Goal: Information Seeking & Learning: Check status

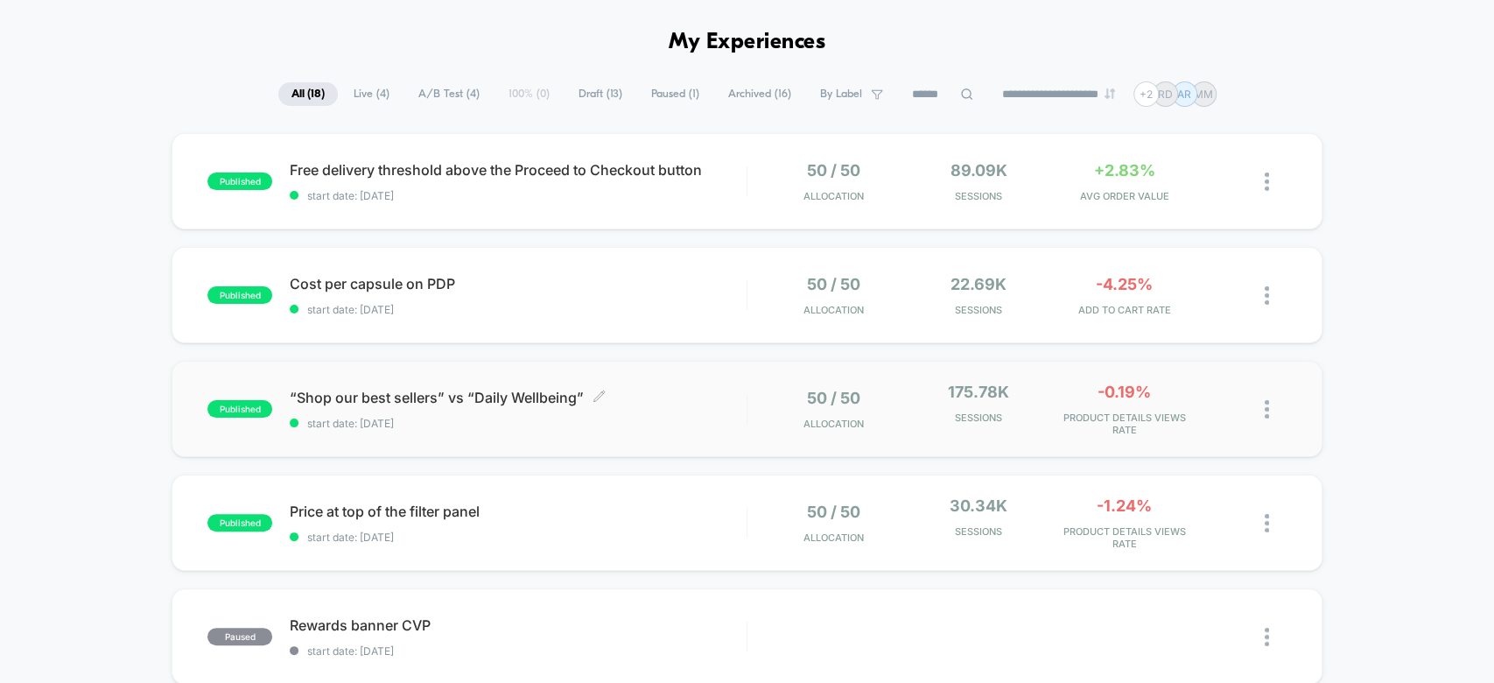
scroll to position [60, 0]
click at [748, 273] on div "50 / 50 Allocation 22.69k Sessions -4.25% ADD TO CART RATE" at bounding box center [1017, 293] width 538 height 41
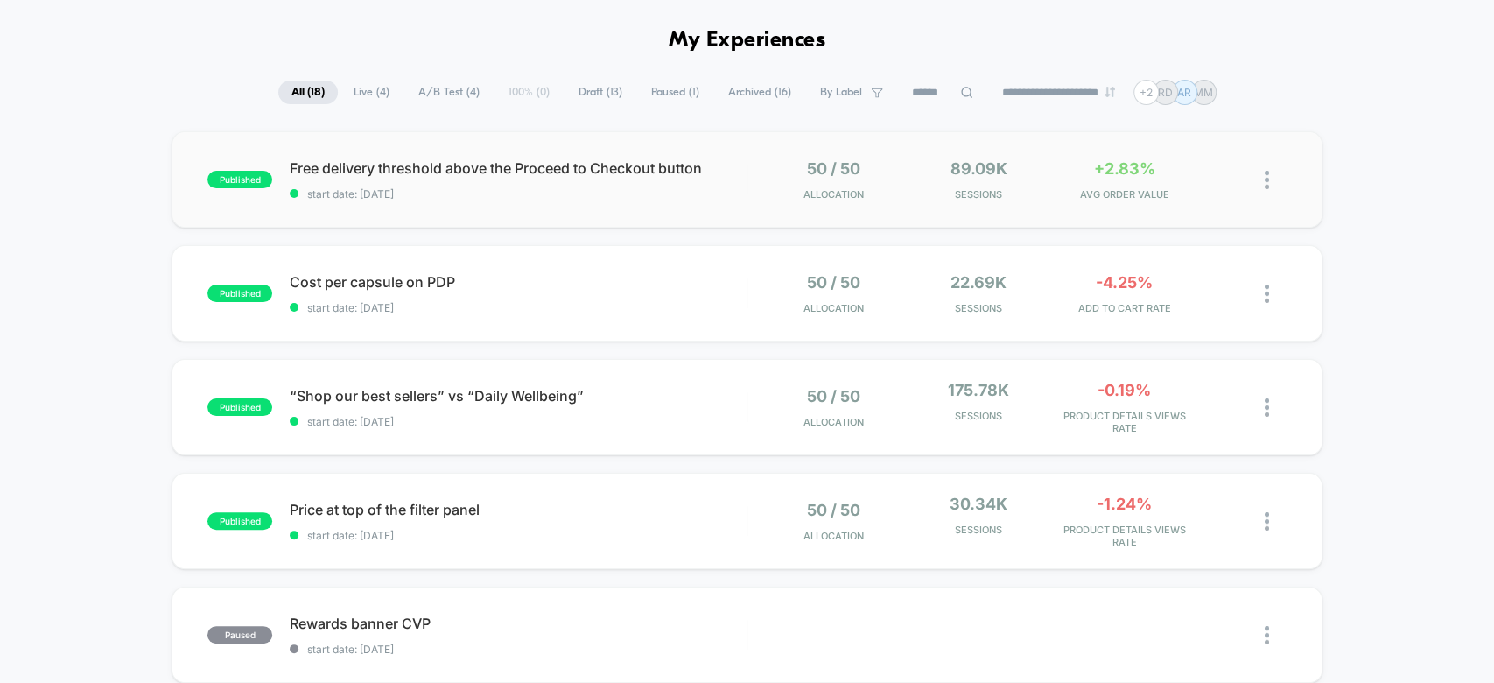
click at [798, 154] on div "published Free delivery threshold above the Proceed to Checkout button start da…" at bounding box center [747, 179] width 1150 height 96
click at [1056, 196] on span "AVG ORDER VALUE" at bounding box center [1124, 194] width 137 height 12
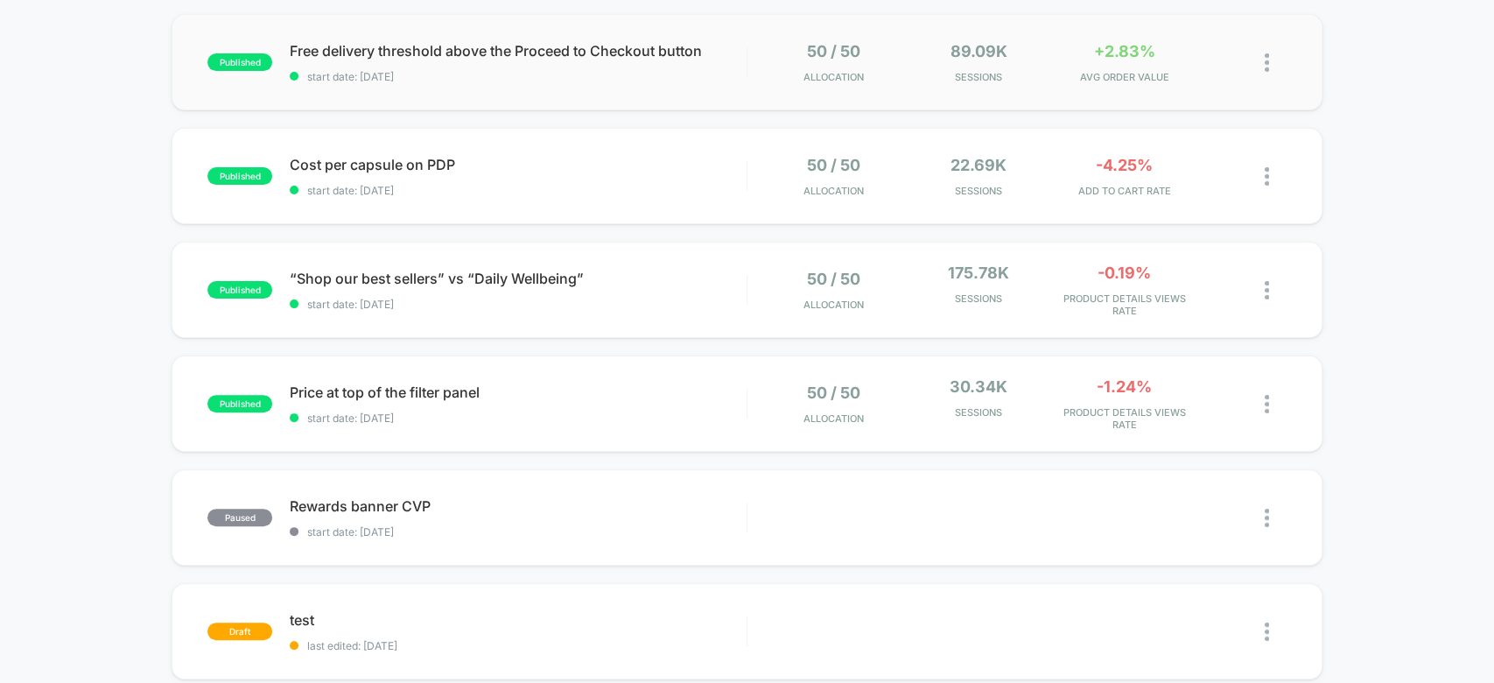
scroll to position [119, 0]
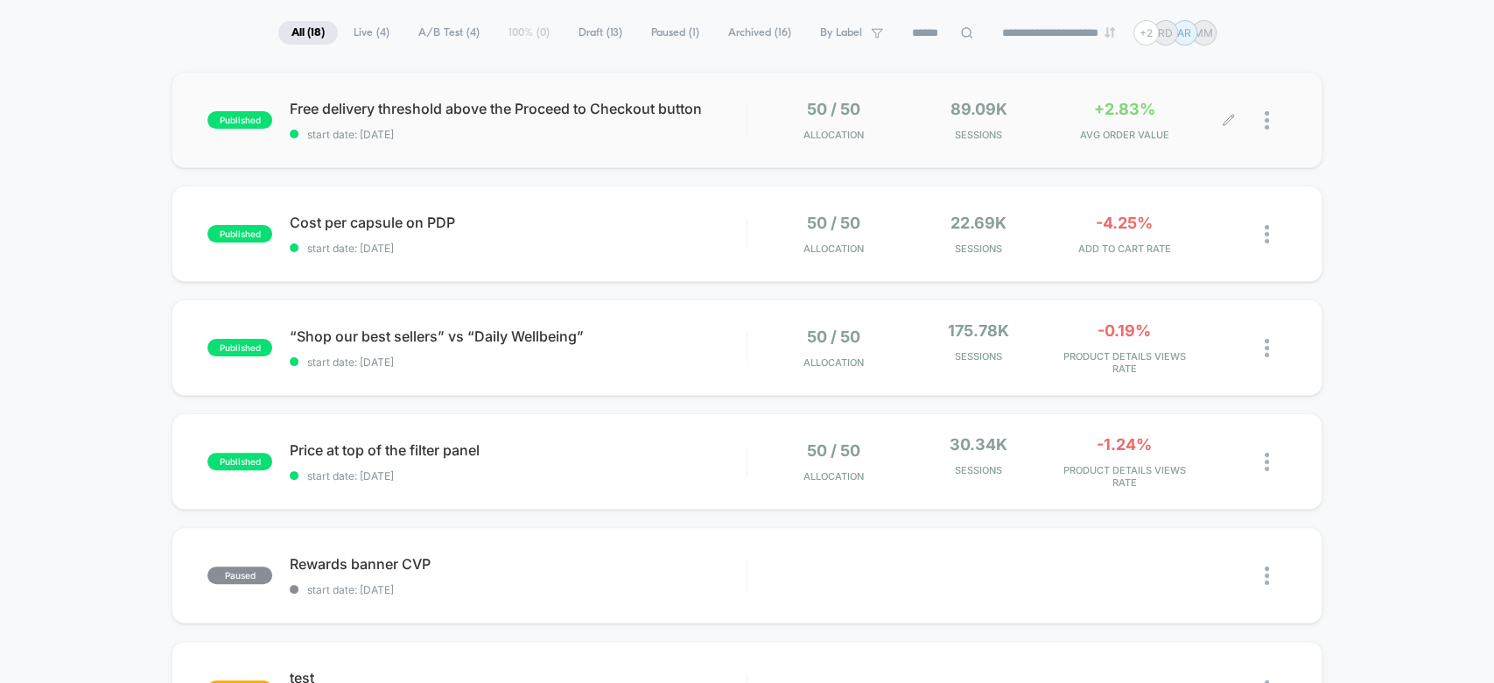
click at [1189, 133] on span "AVG ORDER VALUE" at bounding box center [1124, 135] width 137 height 12
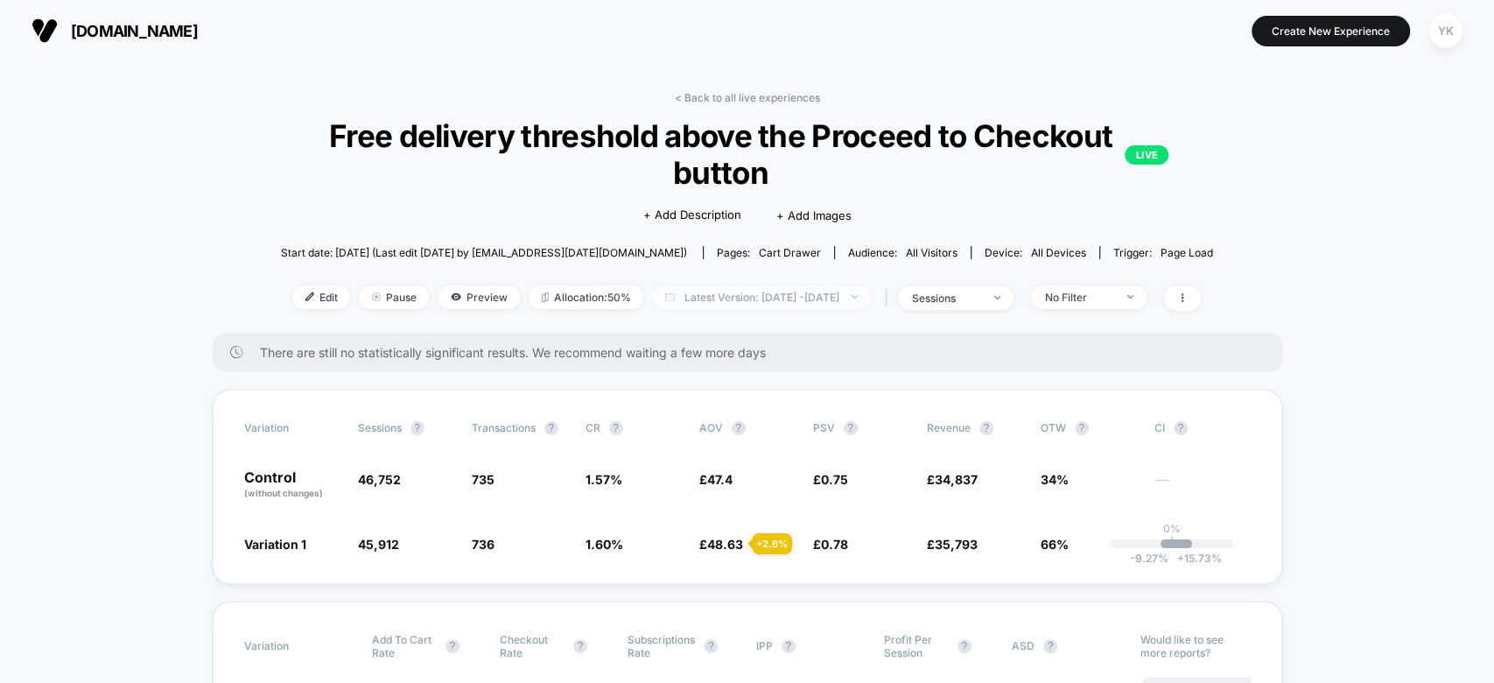
click at [861, 298] on span "Latest Version: [DATE] - [DATE]" at bounding box center [761, 297] width 219 height 24
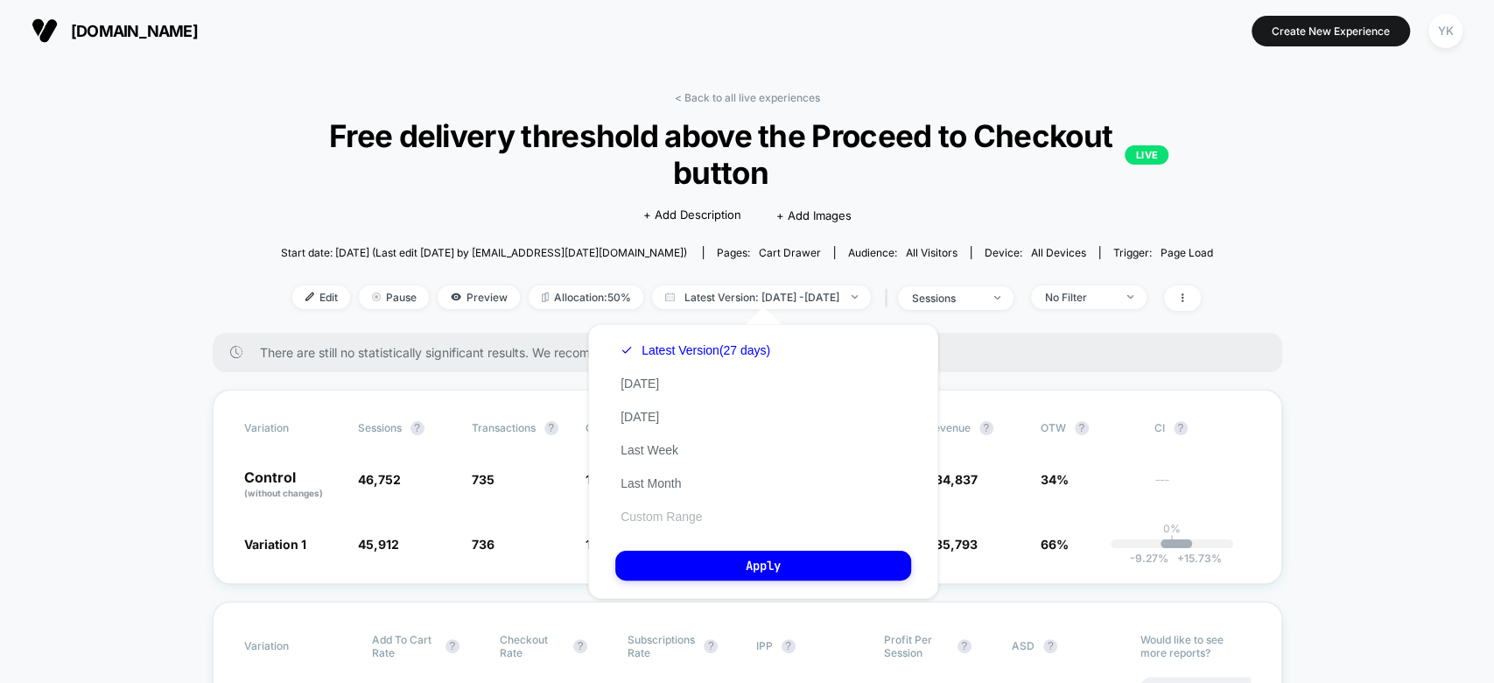
click at [683, 517] on button "Custom Range" at bounding box center [661, 517] width 92 height 16
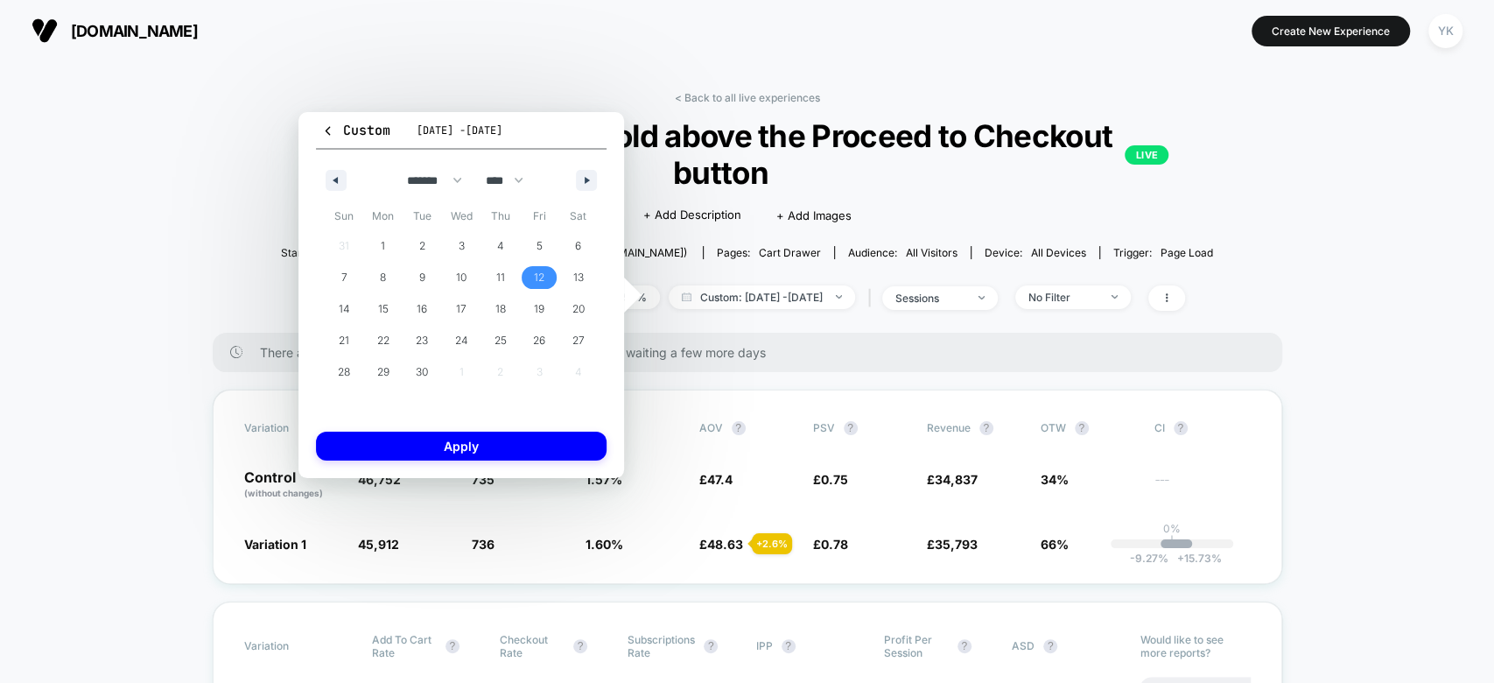
click at [547, 272] on span "12" at bounding box center [539, 277] width 39 height 23
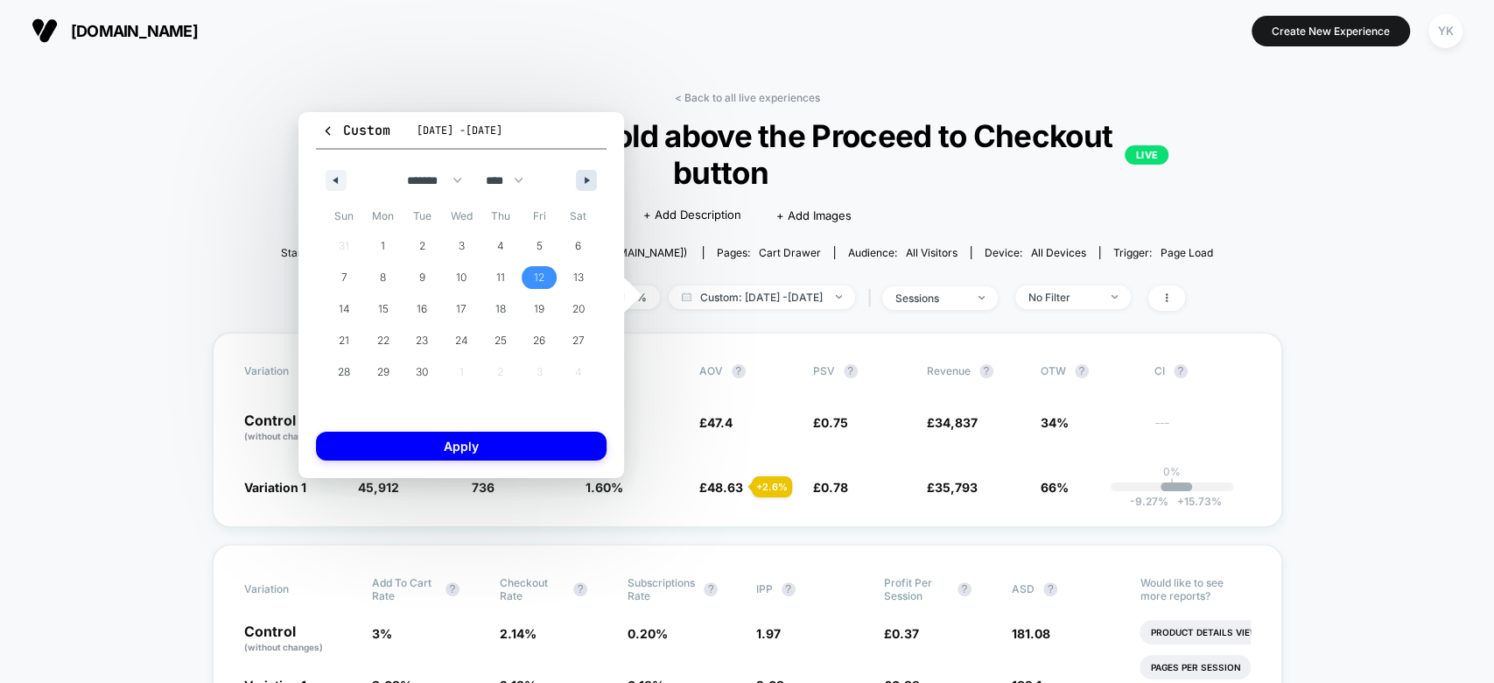
click at [585, 177] on icon "button" at bounding box center [589, 180] width 9 height 7
click at [420, 273] on span "7" at bounding box center [422, 278] width 6 height 32
select select "*"
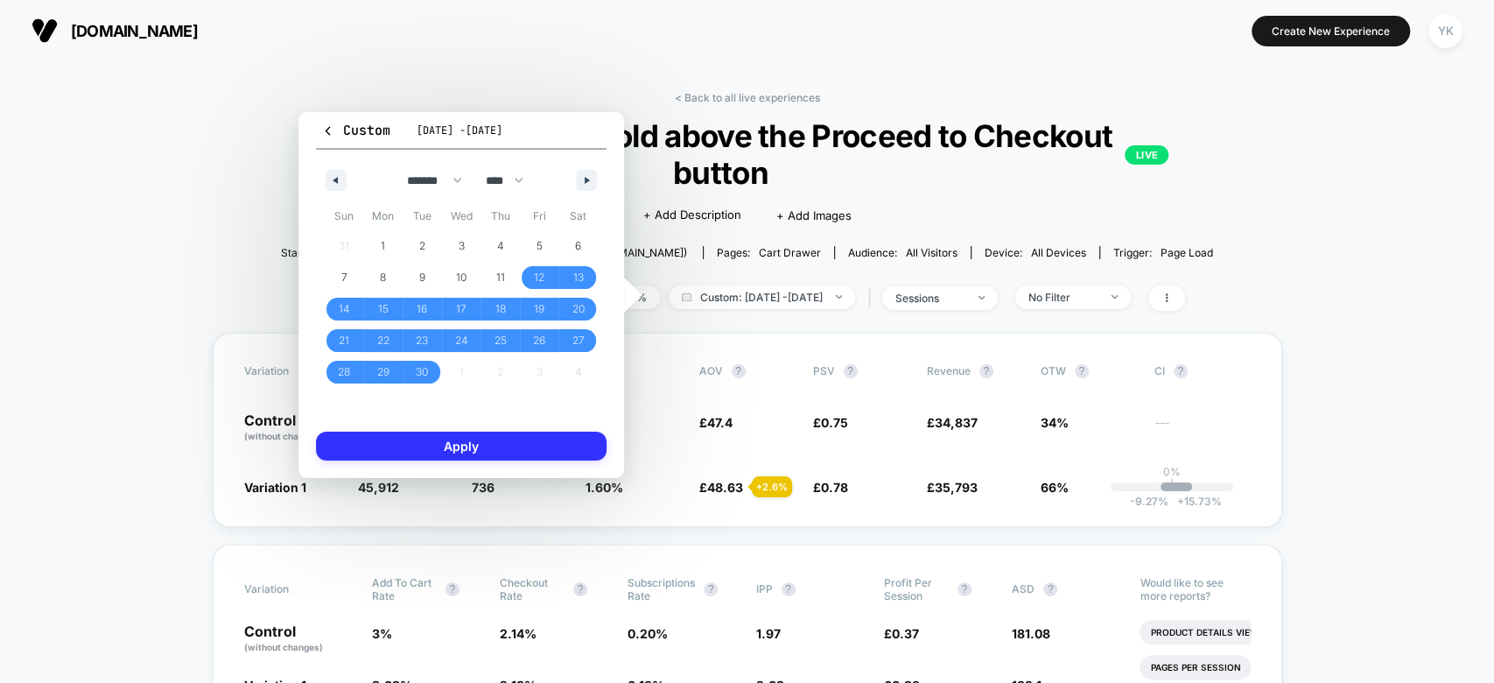
click at [483, 446] on button "Apply" at bounding box center [461, 446] width 291 height 29
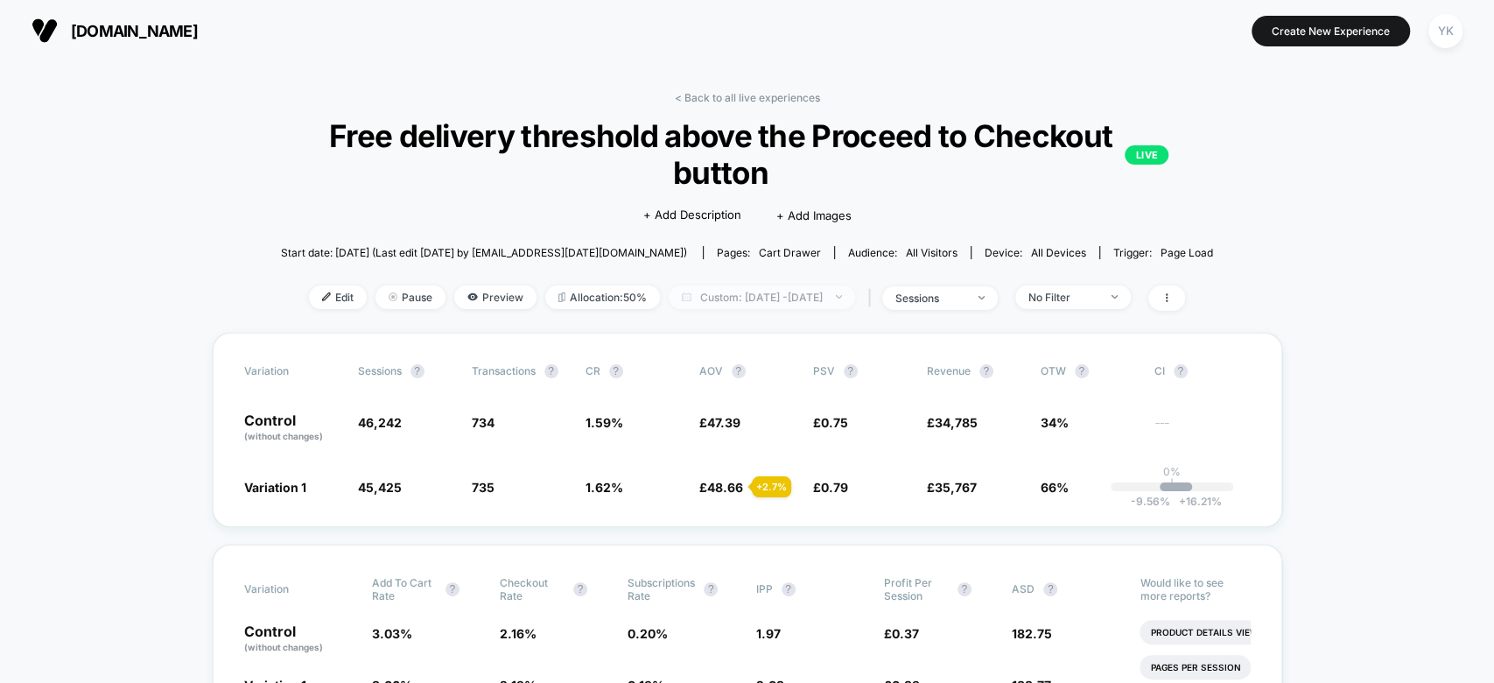
click at [842, 295] on img at bounding box center [839, 297] width 6 height 4
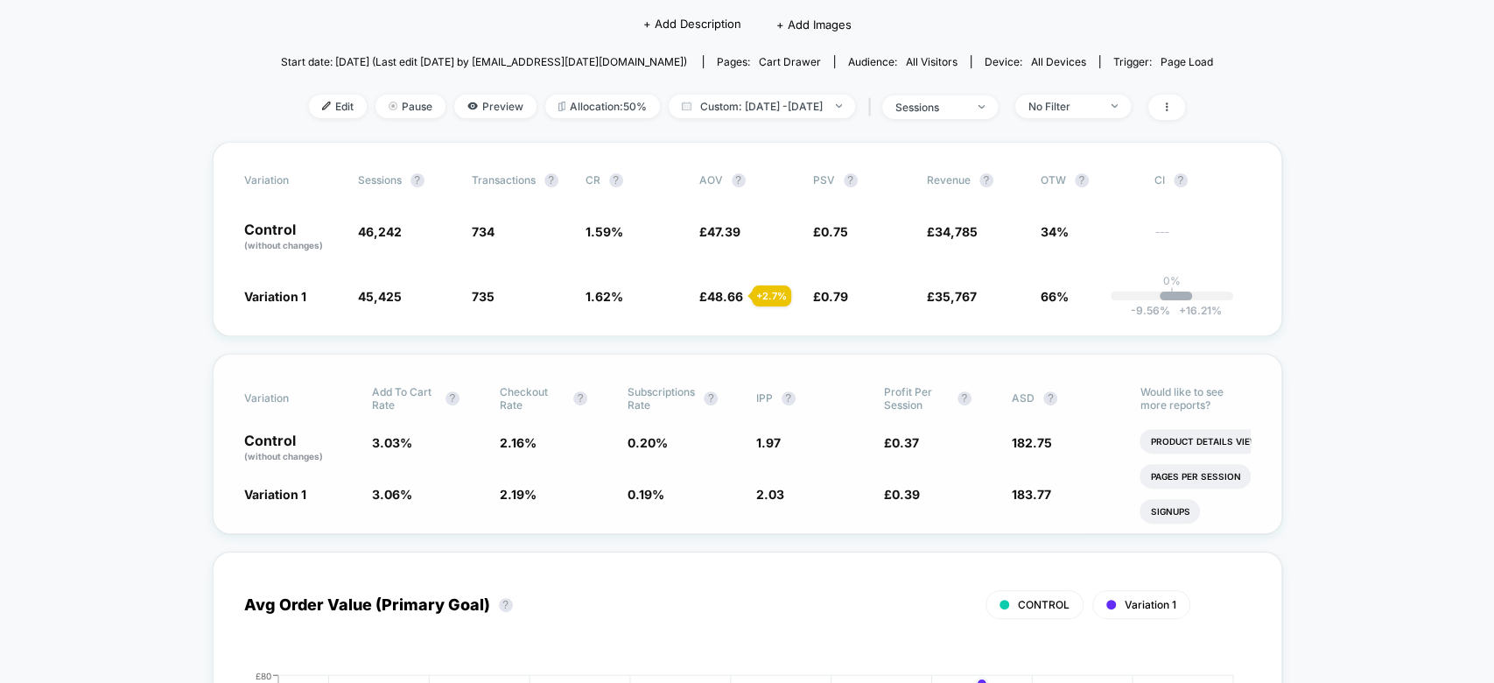
scroll to position [193, 0]
click at [1099, 98] on div "No Filter" at bounding box center [1064, 104] width 70 height 13
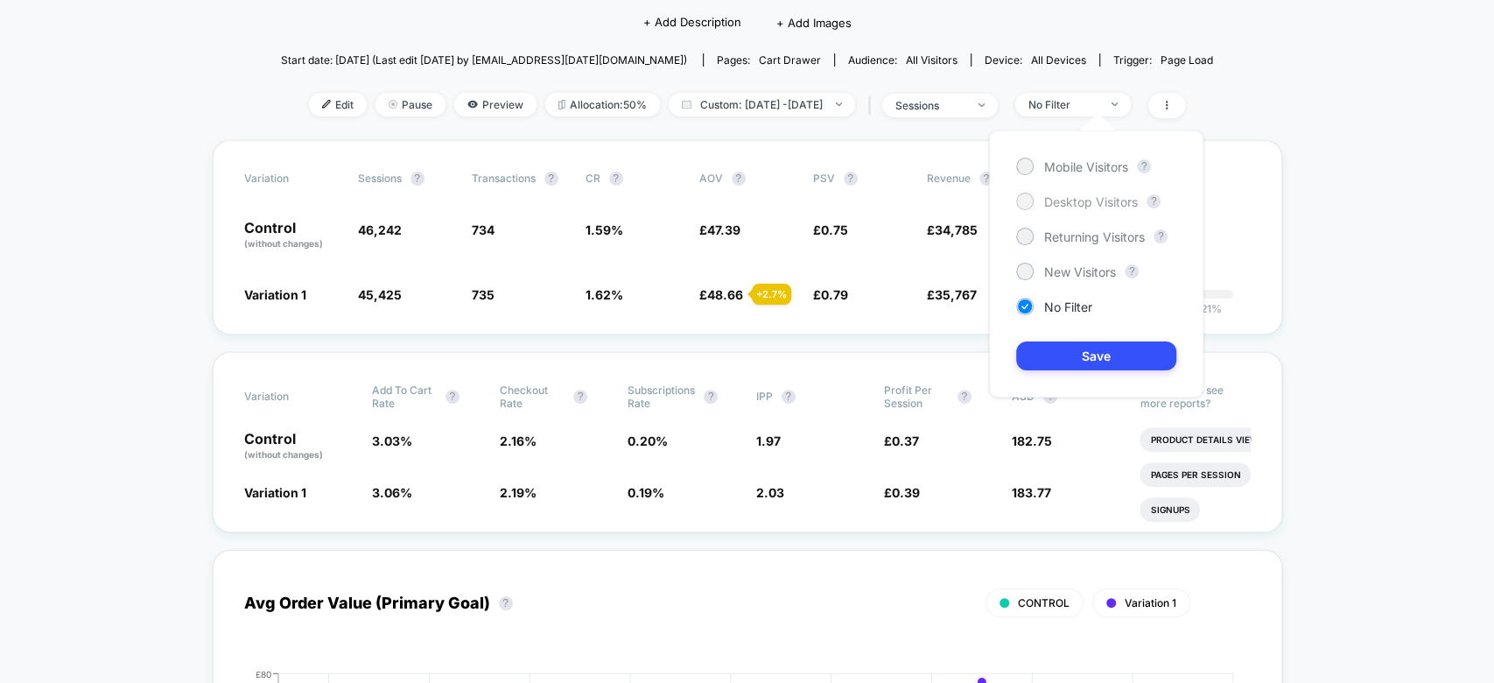
click at [1034, 203] on div "Desktop Visitors" at bounding box center [1077, 202] width 122 height 18
click at [998, 109] on span "sessions" at bounding box center [940, 106] width 116 height 24
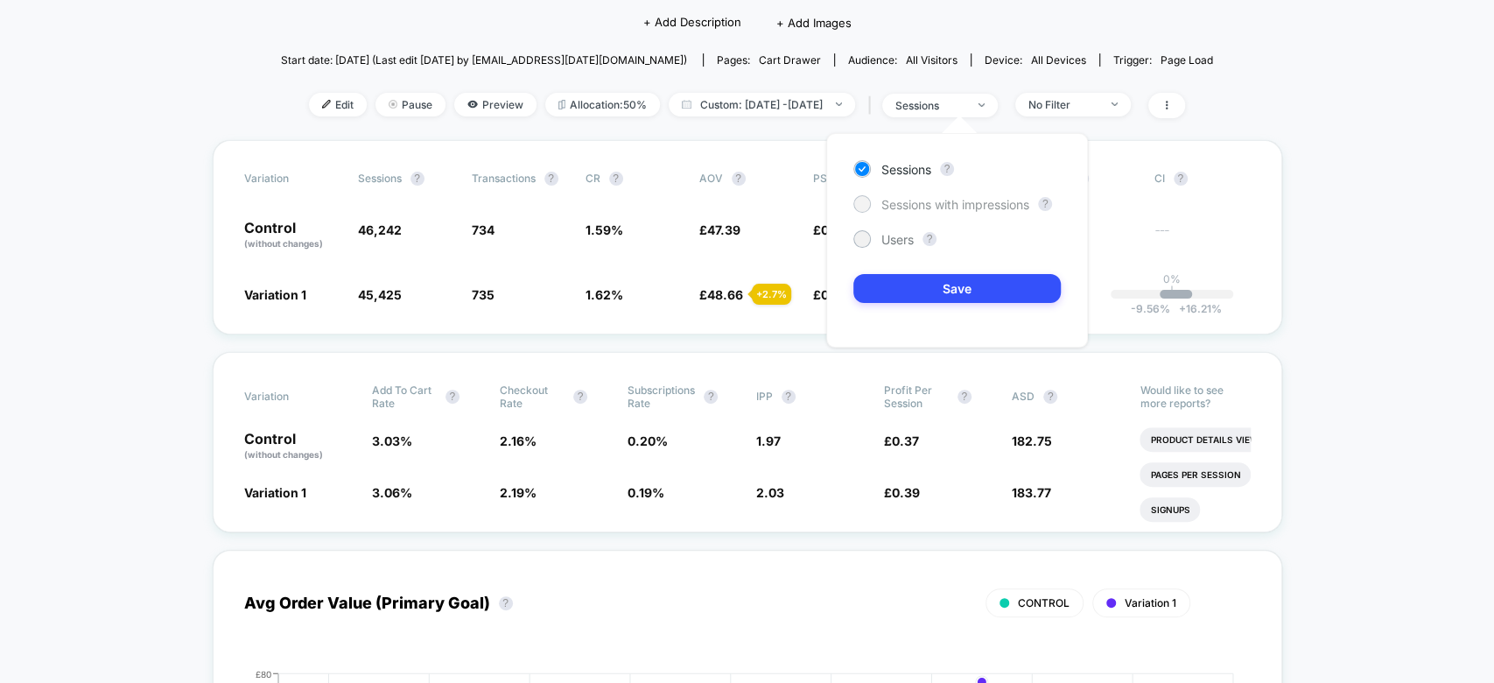
click at [987, 200] on span "Sessions with impressions" at bounding box center [956, 204] width 148 height 15
click at [972, 299] on button "Save" at bounding box center [957, 288] width 207 height 29
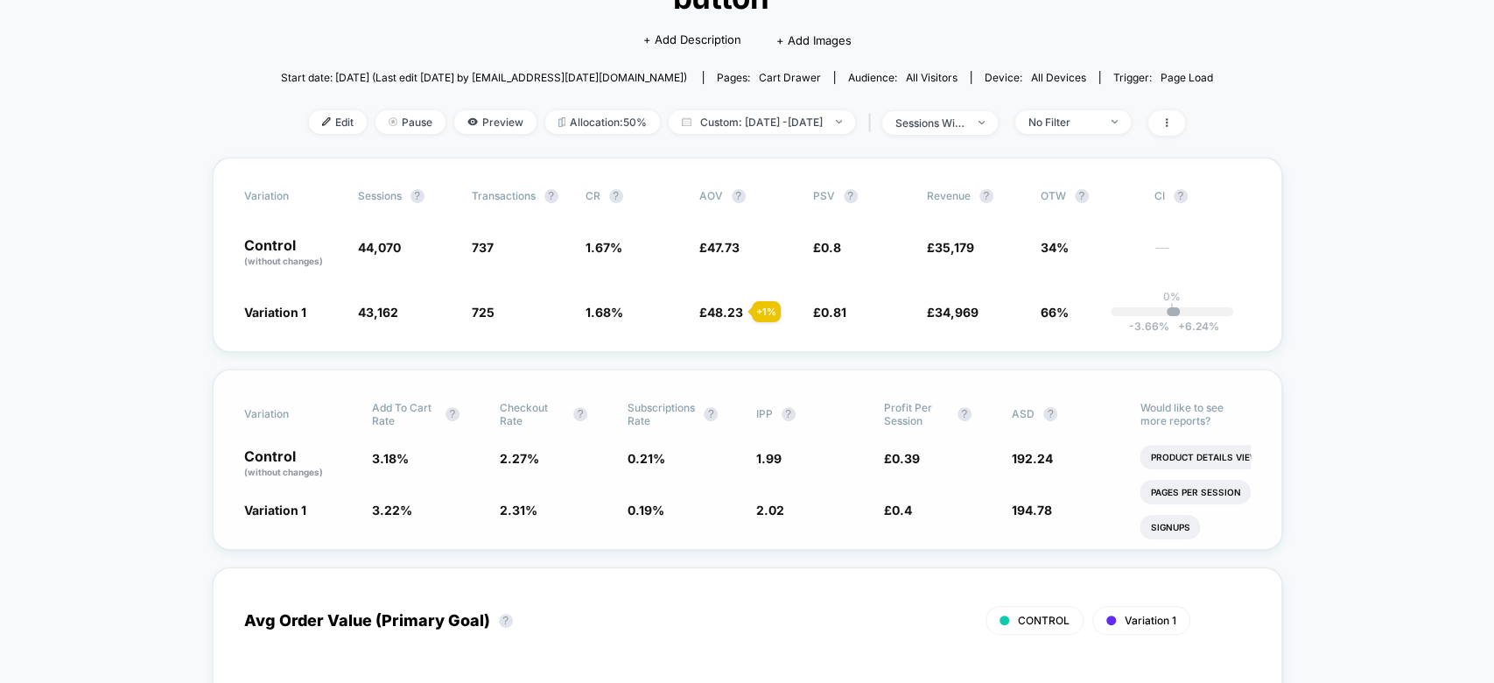
scroll to position [174, 0]
click at [1092, 111] on span "No Filter" at bounding box center [1073, 123] width 116 height 24
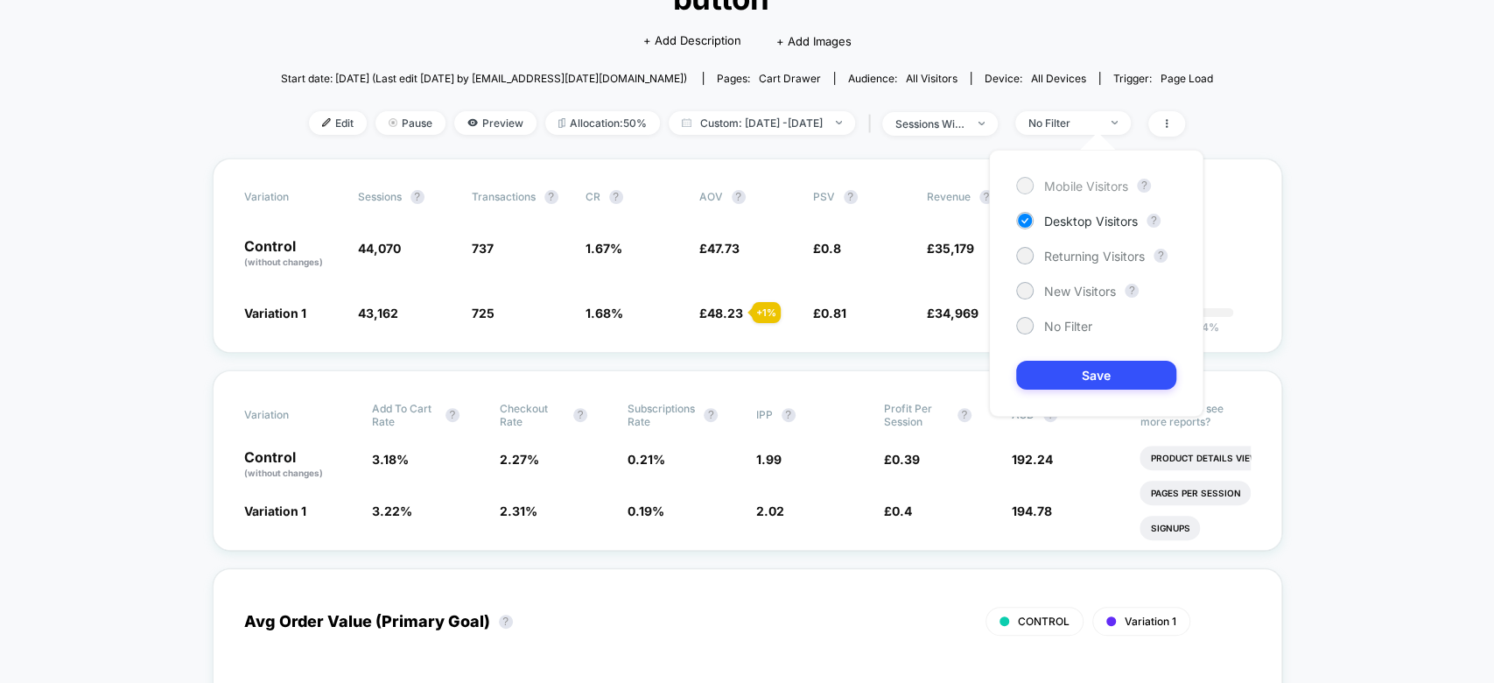
click at [1026, 189] on div at bounding box center [1024, 185] width 13 height 13
click at [1024, 214] on div at bounding box center [1024, 220] width 13 height 13
click at [1079, 369] on button "Save" at bounding box center [1096, 375] width 160 height 29
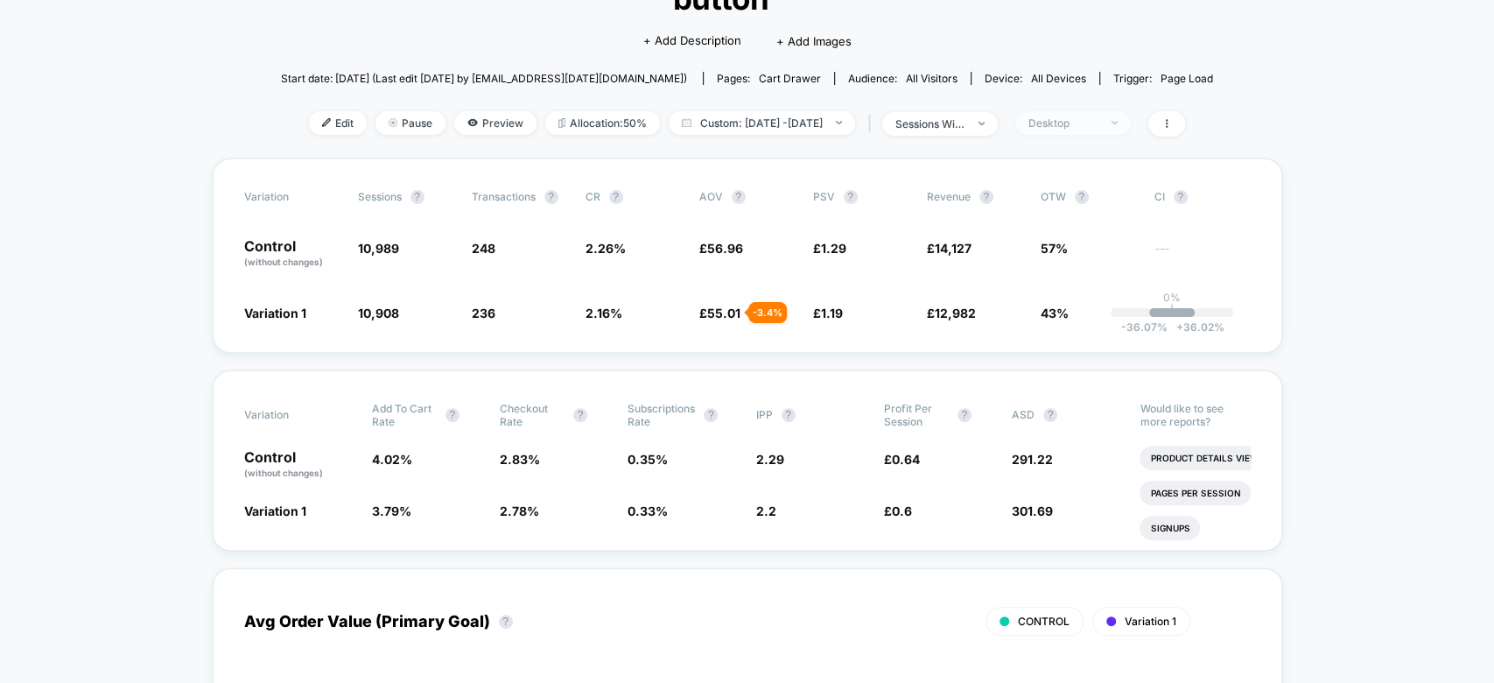
click at [1076, 129] on span "Desktop" at bounding box center [1073, 123] width 116 height 24
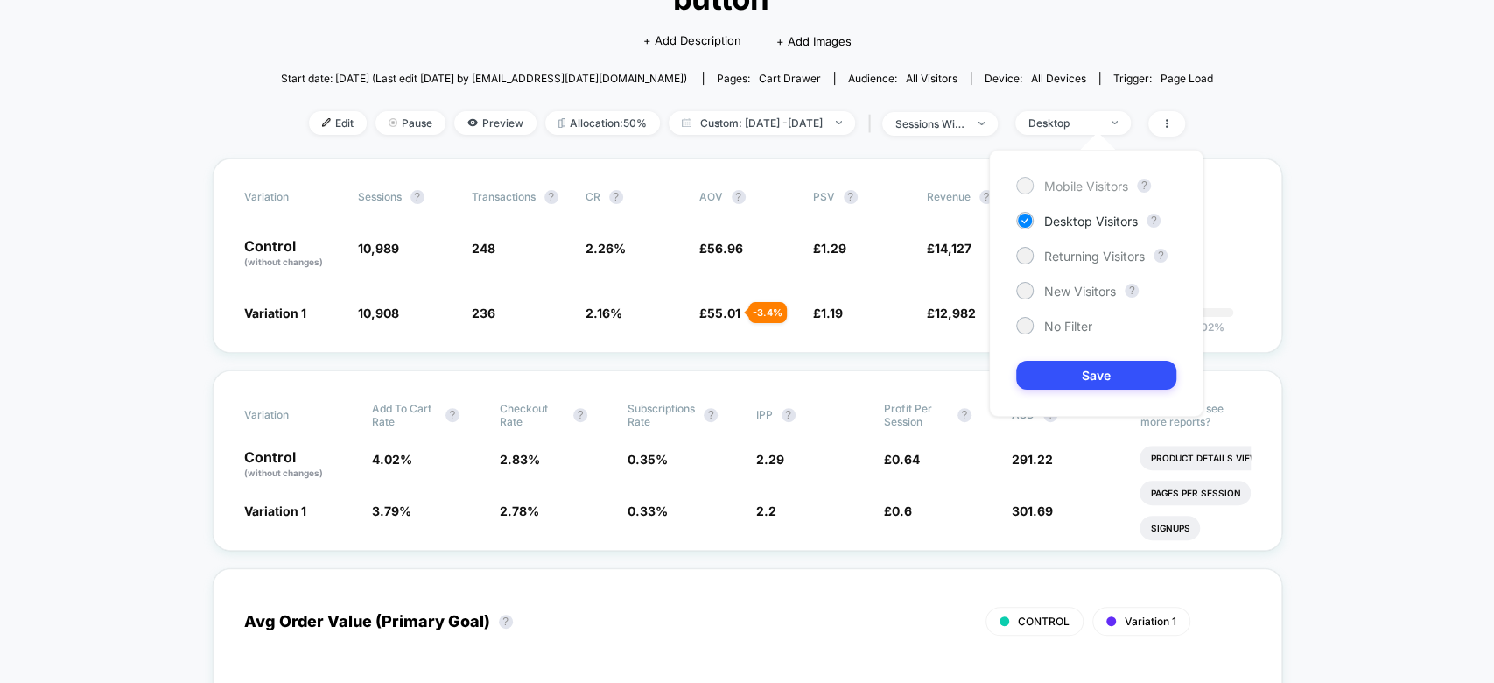
click at [1079, 188] on span "Mobile Visitors" at bounding box center [1086, 186] width 84 height 15
click at [1100, 377] on button "Save" at bounding box center [1096, 375] width 160 height 29
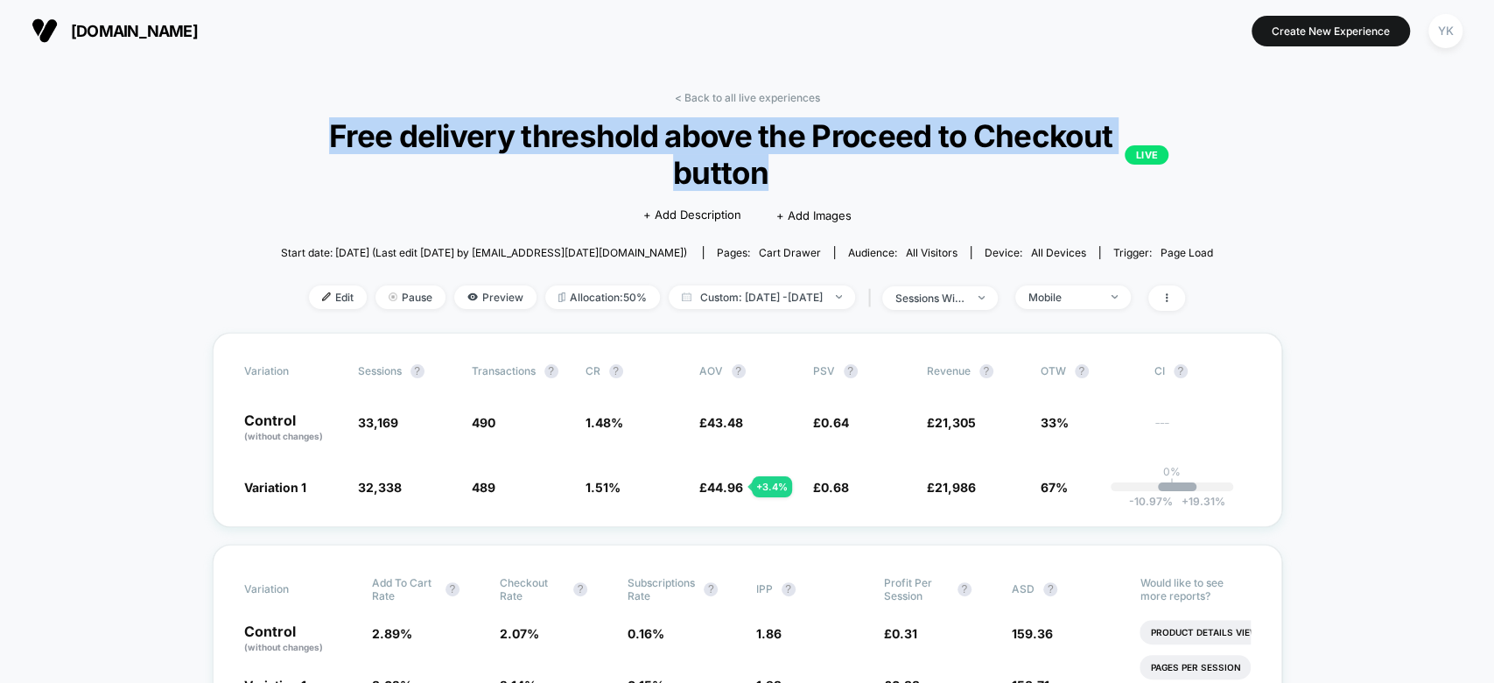
drag, startPoint x: 783, startPoint y: 179, endPoint x: 335, endPoint y: 127, distance: 451.2
click at [335, 127] on span "Free delivery threshold above the Proceed to Checkout button LIVE" at bounding box center [748, 154] width 844 height 74
click at [1100, 285] on span "Mobile" at bounding box center [1073, 297] width 116 height 24
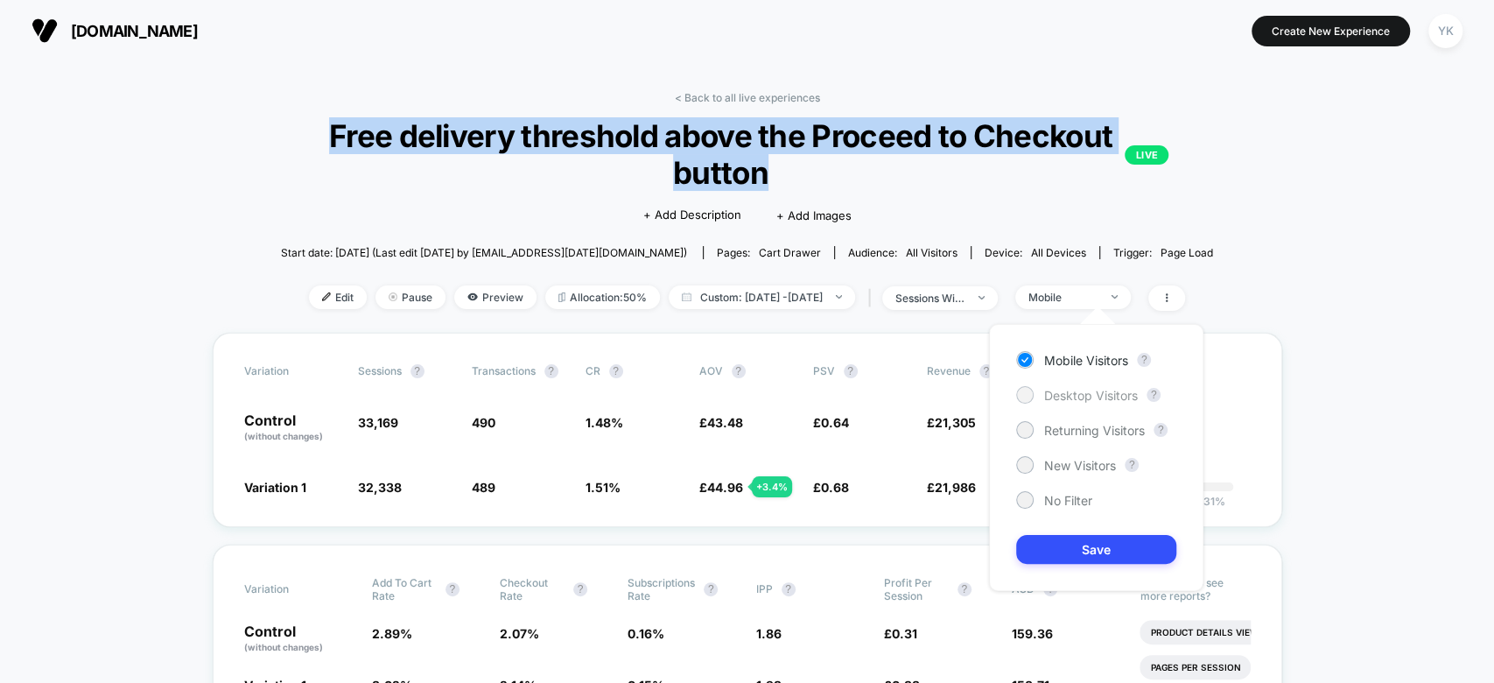
click at [1075, 392] on span "Desktop Visitors" at bounding box center [1091, 395] width 94 height 15
click at [1092, 538] on button "Save" at bounding box center [1096, 549] width 160 height 29
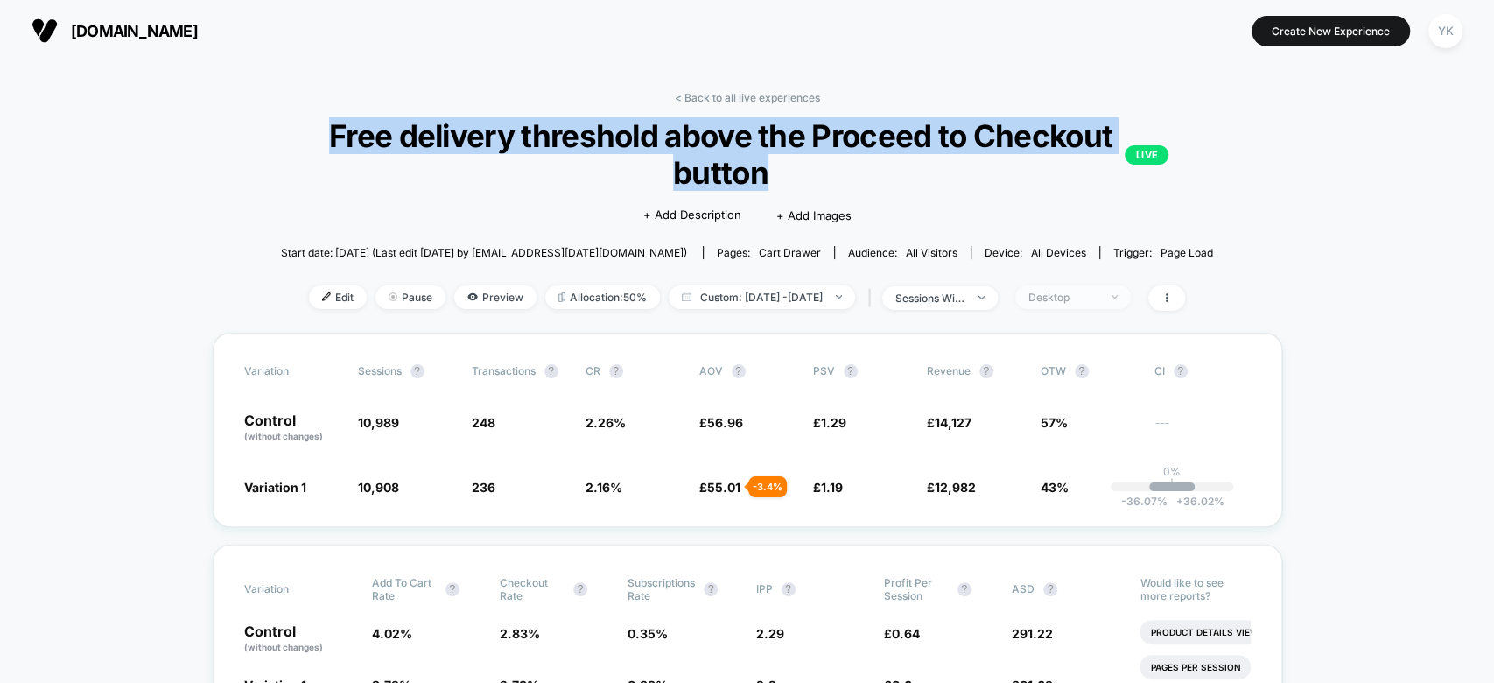
click at [1128, 286] on span "Desktop" at bounding box center [1073, 297] width 116 height 24
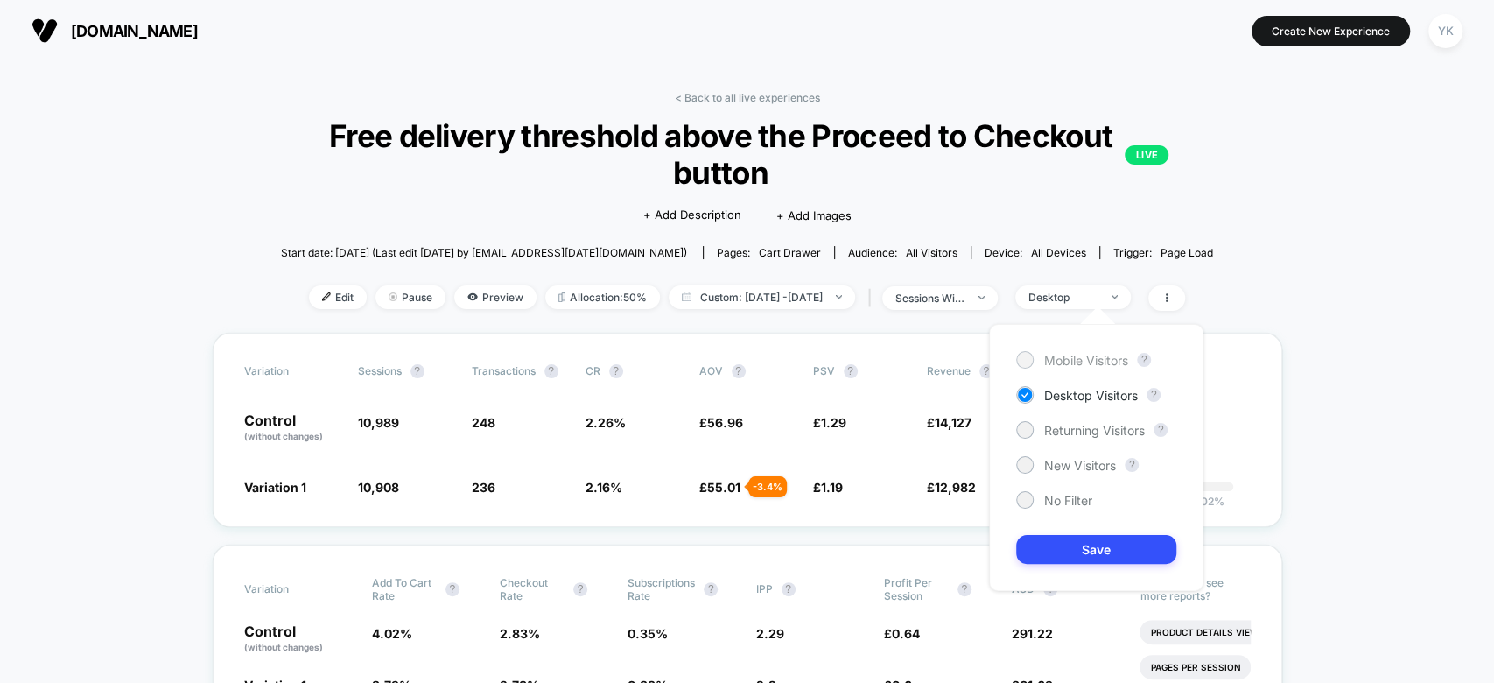
drag, startPoint x: 1040, startPoint y: 348, endPoint x: 1021, endPoint y: 356, distance: 20.8
click at [1021, 356] on div "Mobile Visitors ? Desktop Visitors ? Returning Visitors ? New Visitors ? No Fil…" at bounding box center [1096, 457] width 214 height 267
click at [1021, 356] on div at bounding box center [1024, 359] width 13 height 13
click at [1077, 537] on button "Save" at bounding box center [1096, 549] width 160 height 29
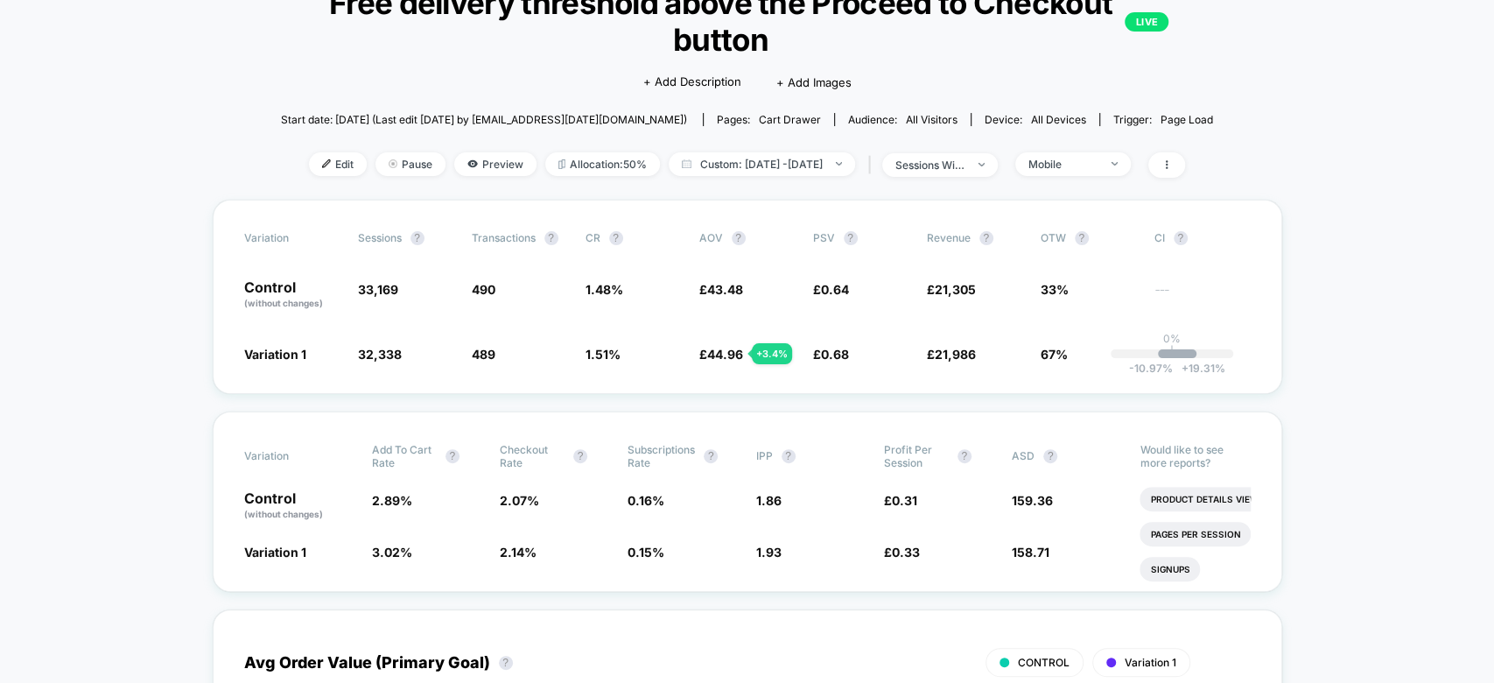
scroll to position [140, 0]
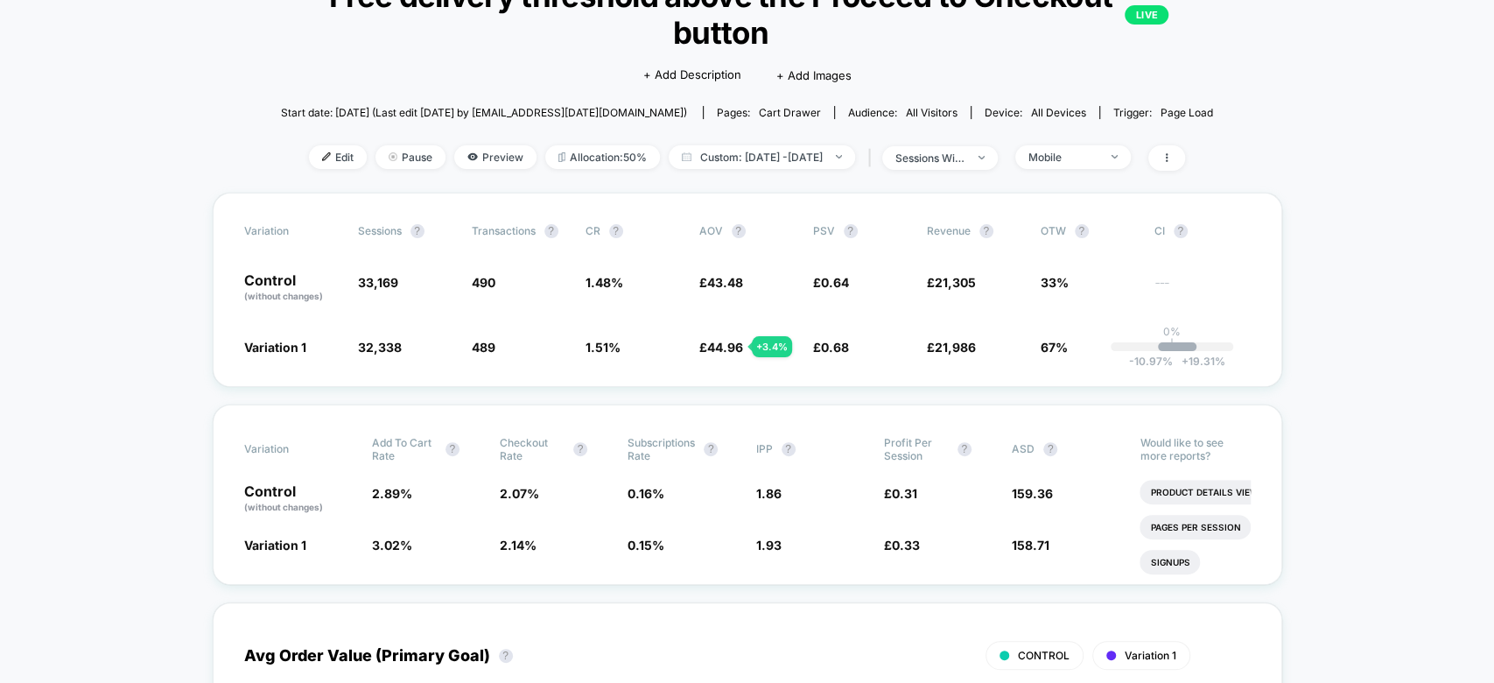
click at [1077, 537] on span "158.71 - 0.41 %" at bounding box center [1067, 545] width 110 height 18
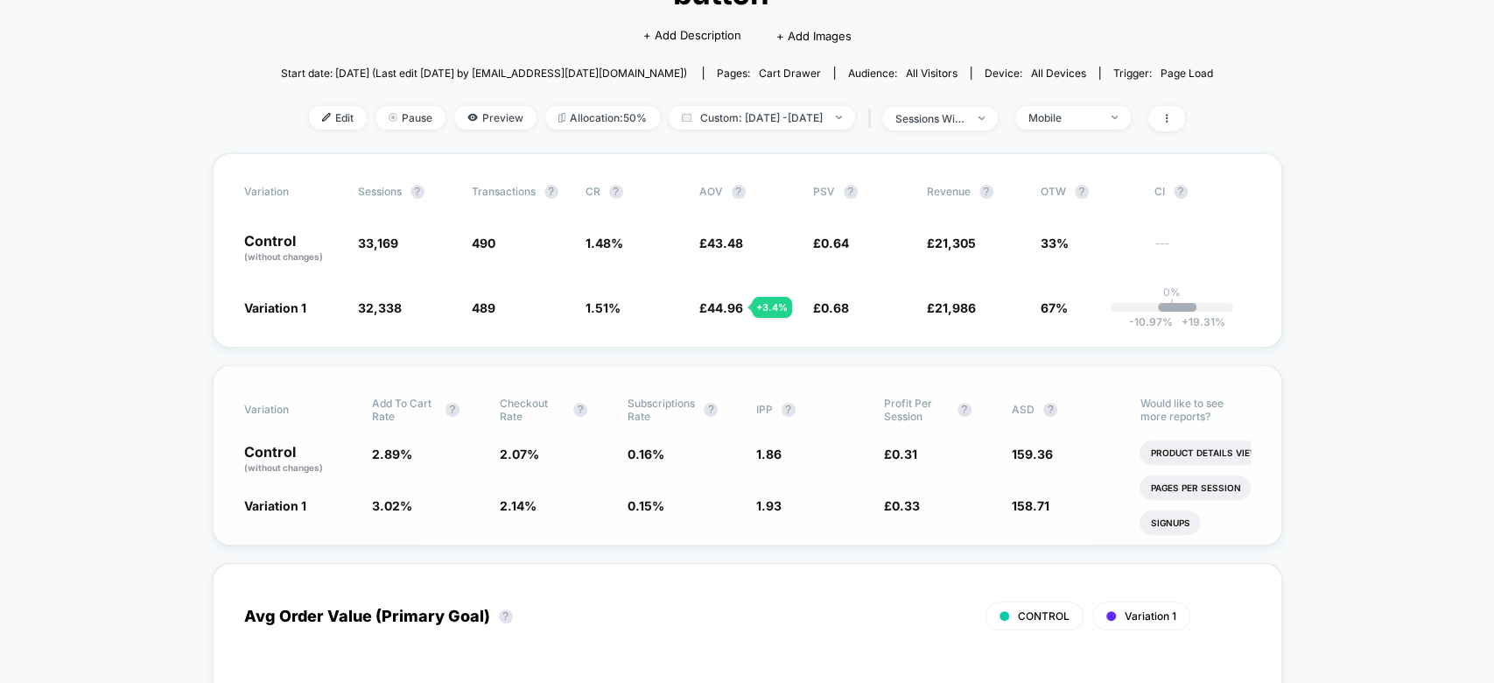
scroll to position [177, 0]
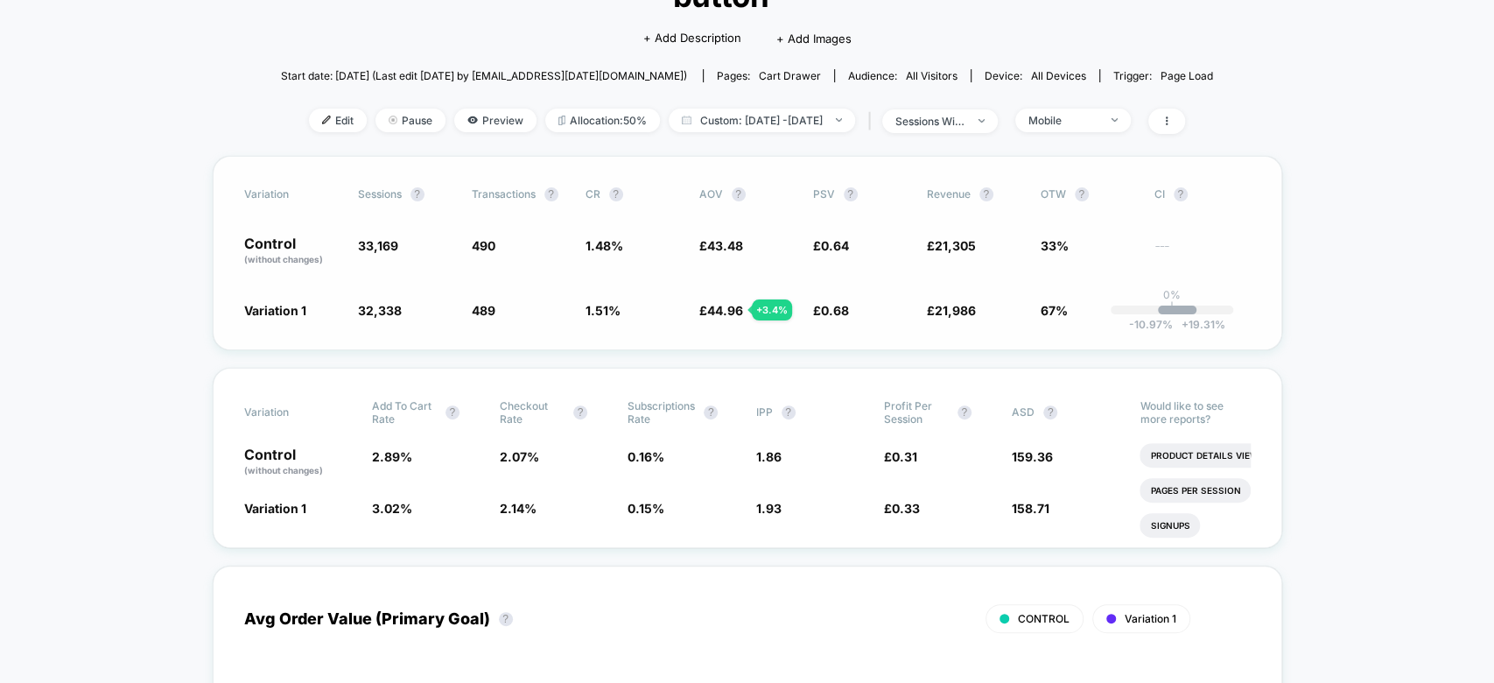
click at [396, 242] on span "33,169" at bounding box center [378, 245] width 40 height 15
copy span "33,169"
click at [1126, 124] on span "Mobile" at bounding box center [1073, 121] width 116 height 24
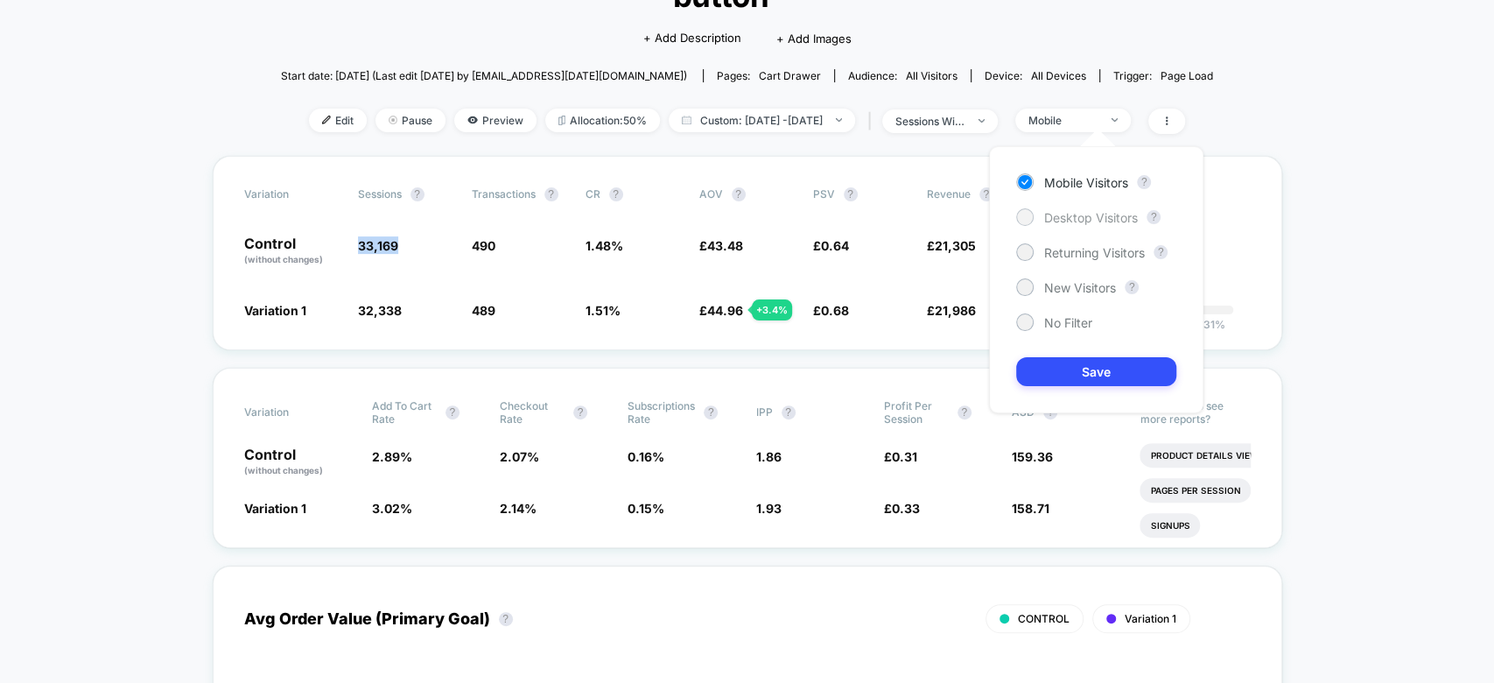
click at [1111, 213] on span "Desktop Visitors" at bounding box center [1091, 217] width 94 height 15
click at [1106, 374] on button "Save" at bounding box center [1096, 371] width 160 height 29
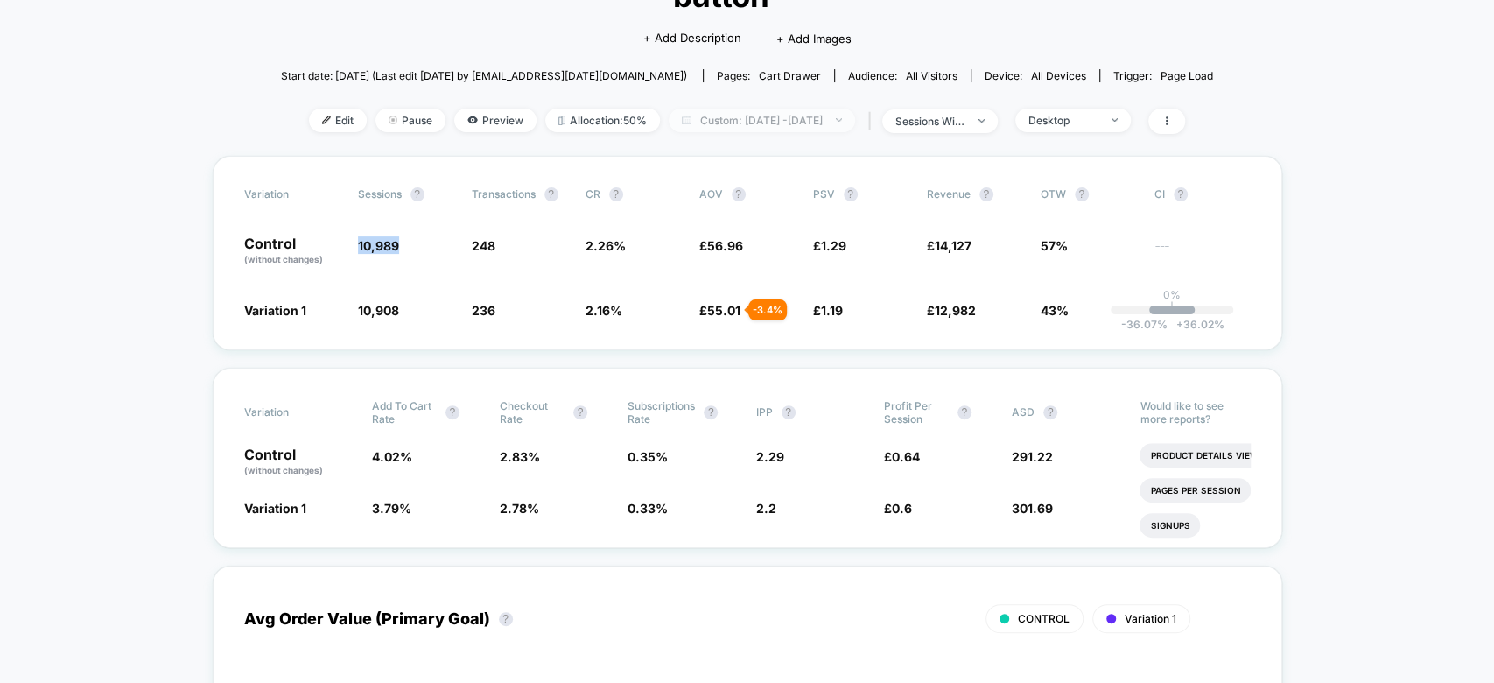
click at [828, 109] on span "Custom: [DATE] - [DATE]" at bounding box center [762, 121] width 186 height 24
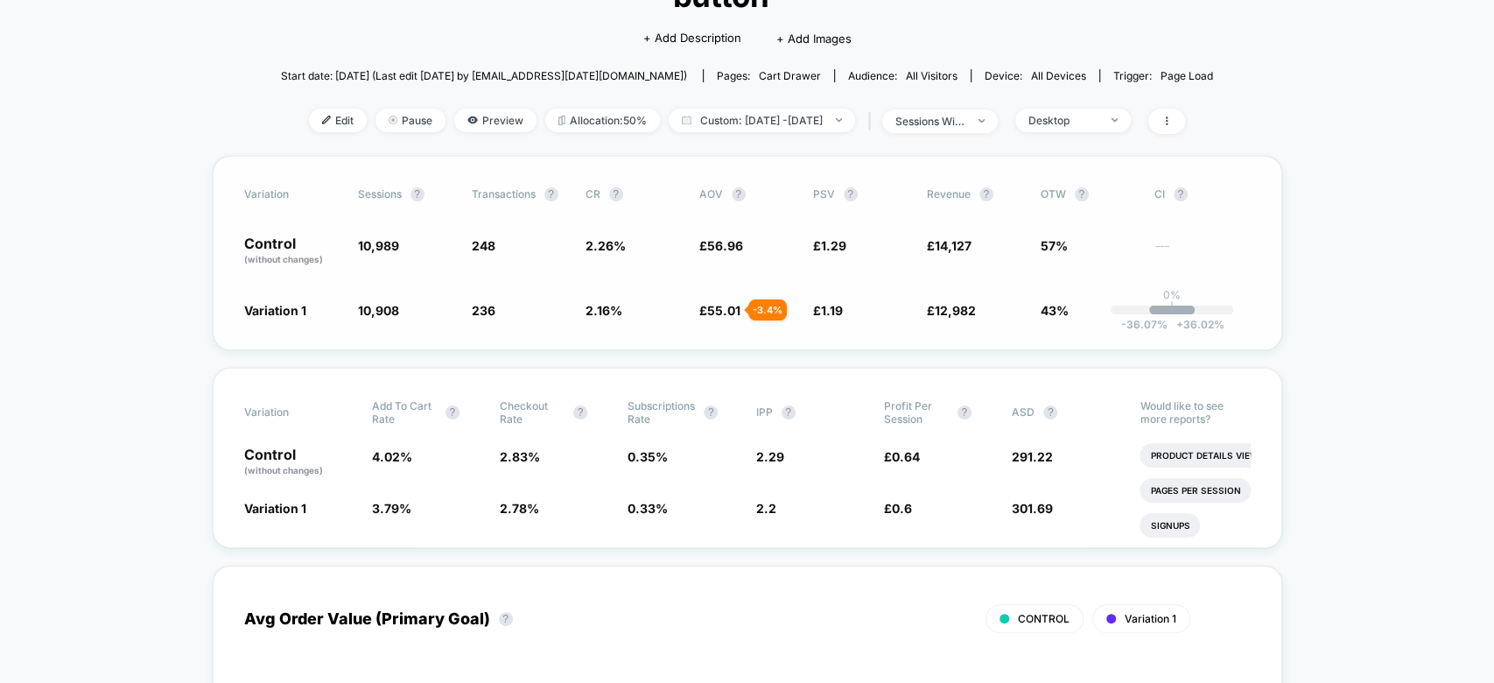
click at [369, 246] on span "10,989" at bounding box center [378, 245] width 41 height 15
copy span "10,989"
click at [375, 308] on span "10,908" at bounding box center [378, 310] width 41 height 15
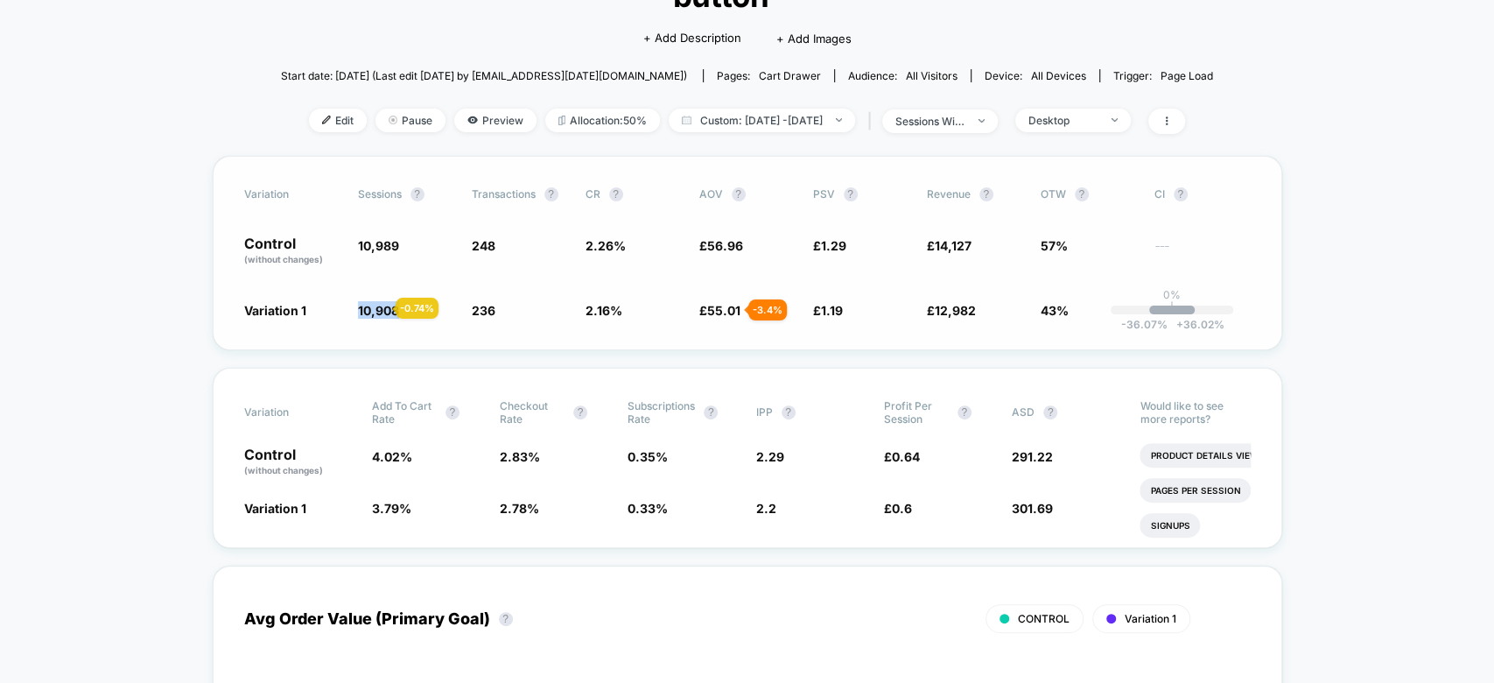
click at [375, 308] on span "10,908" at bounding box center [378, 310] width 41 height 15
copy span "10,908"
click at [945, 306] on span "12,982" at bounding box center [955, 310] width 41 height 15
drag, startPoint x: 945, startPoint y: 306, endPoint x: 907, endPoint y: 319, distance: 40.4
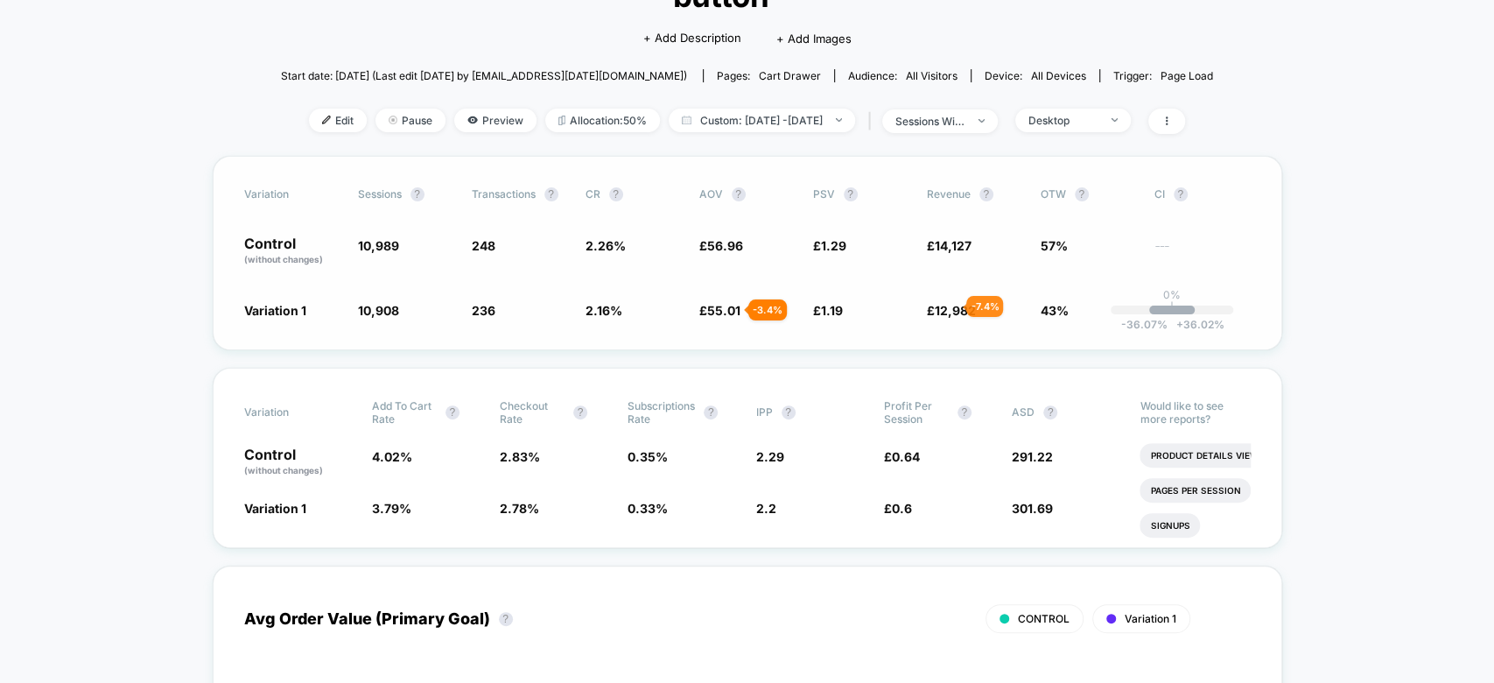
click at [907, 319] on div "Variation Sessions ? Transactions ? CR ? AOV ? PSV ? Revenue ? OTW ? CI ? Contr…" at bounding box center [748, 253] width 1070 height 194
click at [917, 301] on div "Variation 1 10,908 - 0.74 % 236 - 4.1 % 2.16 % - 4.1 % £ 55.01 - 3.4 % £ 1.19 -…" at bounding box center [747, 310] width 1007 height 18
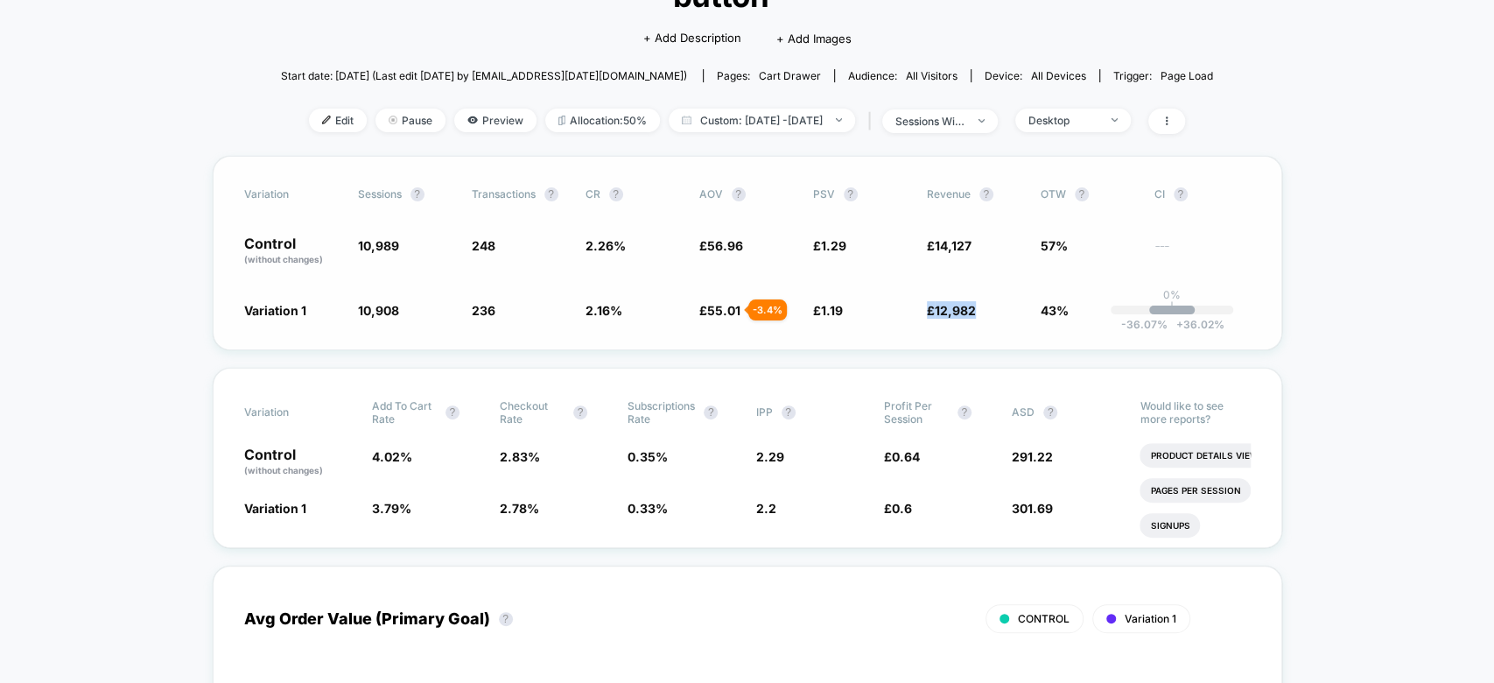
click at [917, 301] on div "Variation 1 10,908 - 0.74 % 236 - 4.1 % 2.16 % - 4.1 % £ 55.01 - 3.4 % £ 1.19 -…" at bounding box center [747, 310] width 1007 height 18
copy span "£ 12,982 - 7.4 %"
click at [951, 238] on span "14,127" at bounding box center [953, 245] width 37 height 15
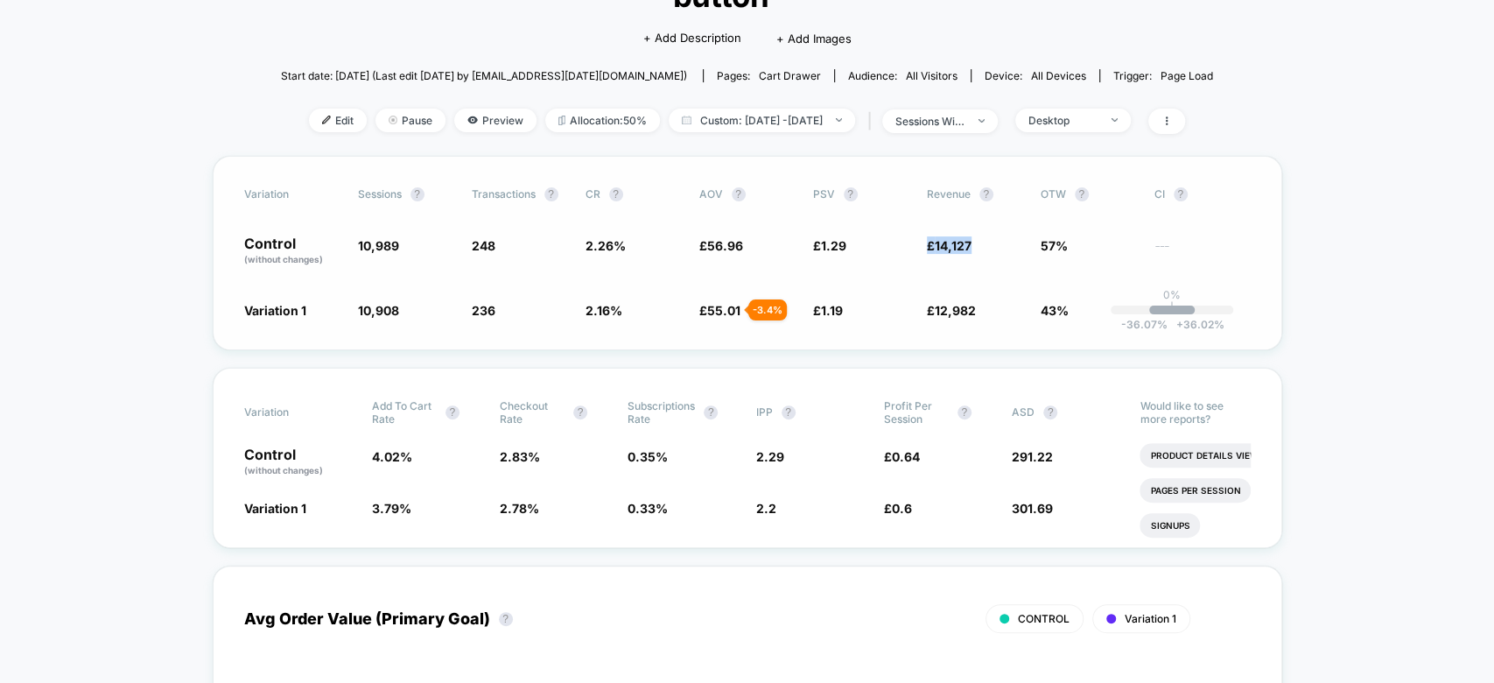
copy span "£ 14,127"
drag, startPoint x: 698, startPoint y: 317, endPoint x: 742, endPoint y: 311, distance: 45.1
click at [742, 311] on div "Variation Sessions ? Transactions ? CR ? AOV ? PSV ? Revenue ? OTW ? CI ? Contr…" at bounding box center [748, 253] width 1070 height 194
copy span "£ 55.01"
click at [713, 247] on span "56.96" at bounding box center [725, 245] width 36 height 15
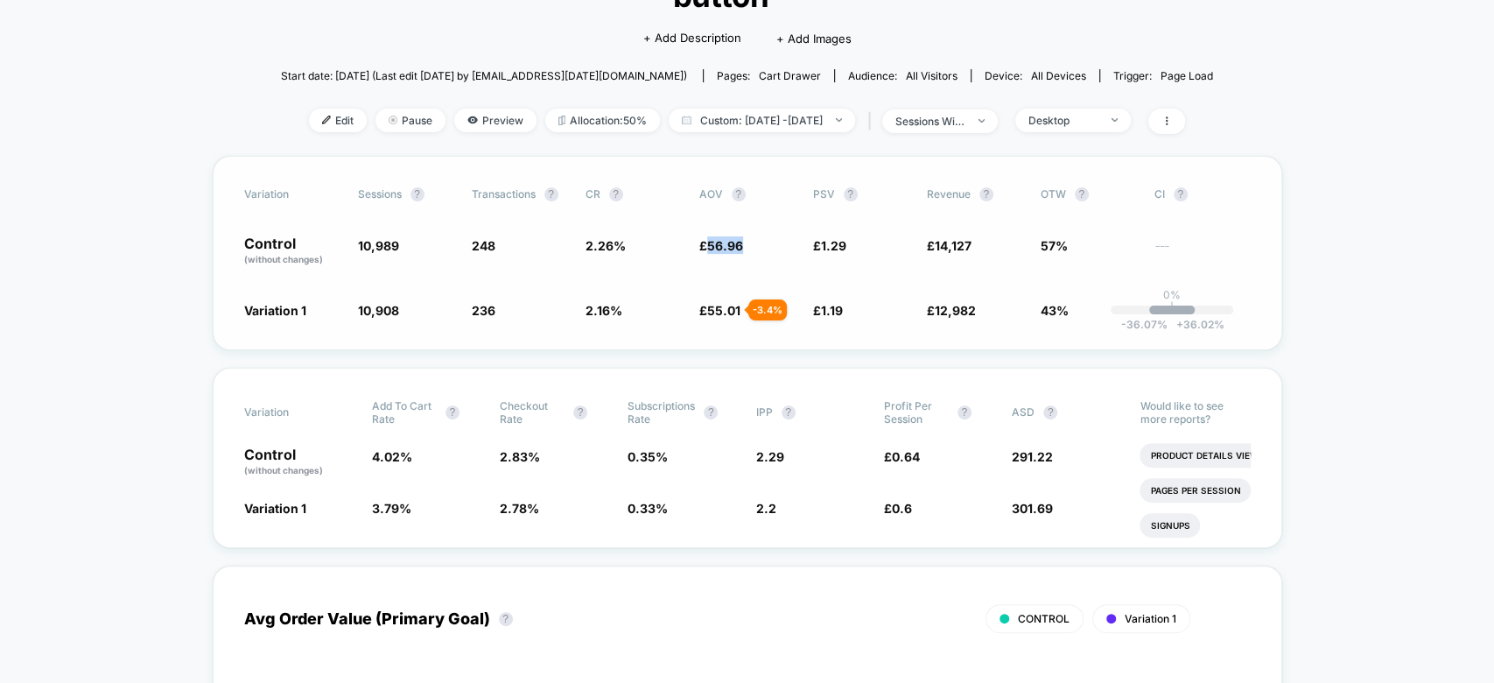
click at [713, 247] on span "56.96" at bounding box center [725, 245] width 36 height 15
copy span "£ 56.96"
click at [642, 504] on span "0.33 %" at bounding box center [648, 508] width 40 height 15
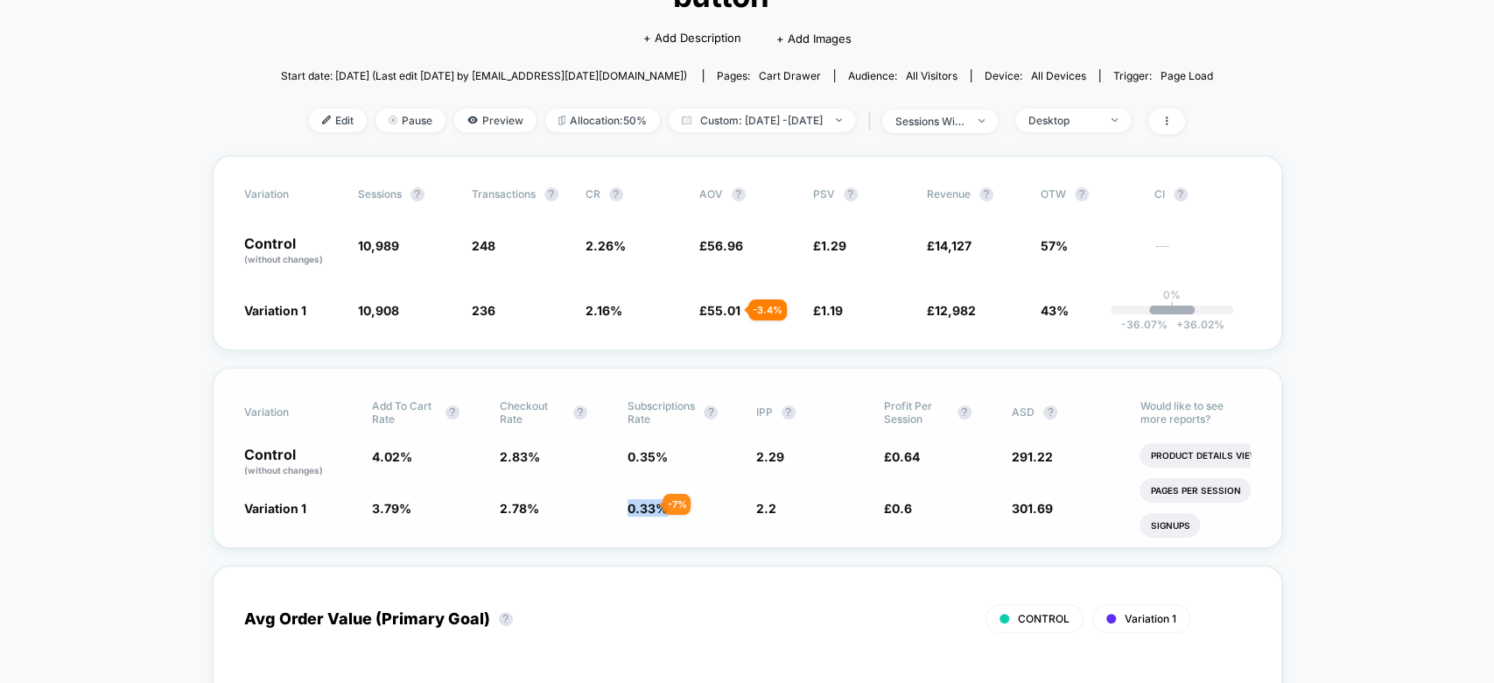
click at [642, 504] on span "0.33 %" at bounding box center [648, 508] width 40 height 15
copy span "0.33"
click at [769, 502] on span "2.2" at bounding box center [766, 508] width 20 height 15
copy span "2.2"
